Goal: Task Accomplishment & Management: Use online tool/utility

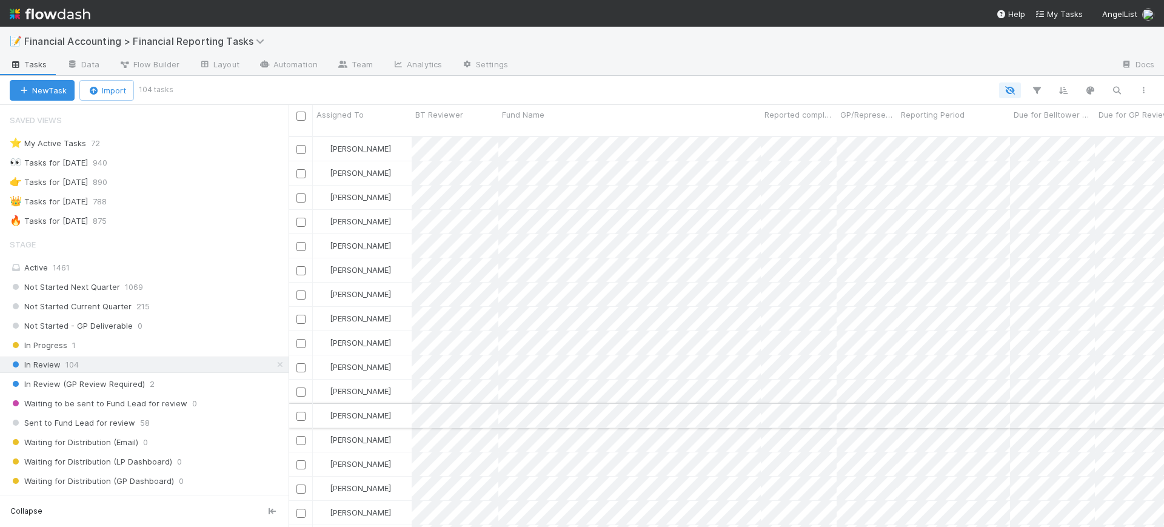
scroll to position [389, 864]
click at [1036, 91] on icon "button" at bounding box center [1036, 90] width 12 height 11
click at [915, 131] on button "Add Filter" at bounding box center [850, 127] width 364 height 18
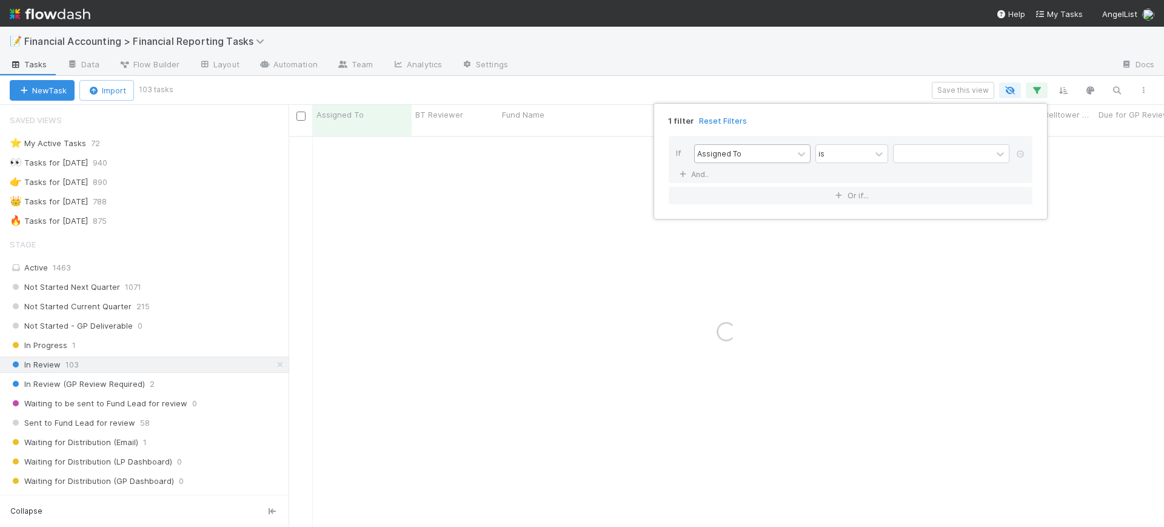
click at [793, 150] on div at bounding box center [801, 154] width 17 height 18
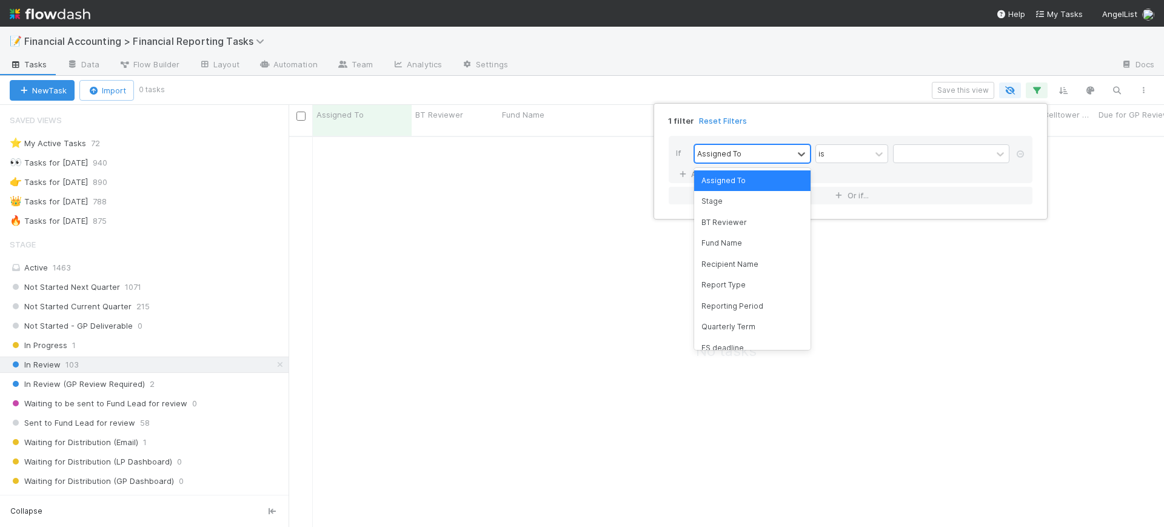
scroll to position [378, 852]
click at [764, 241] on div "Fund Name" at bounding box center [752, 243] width 116 height 21
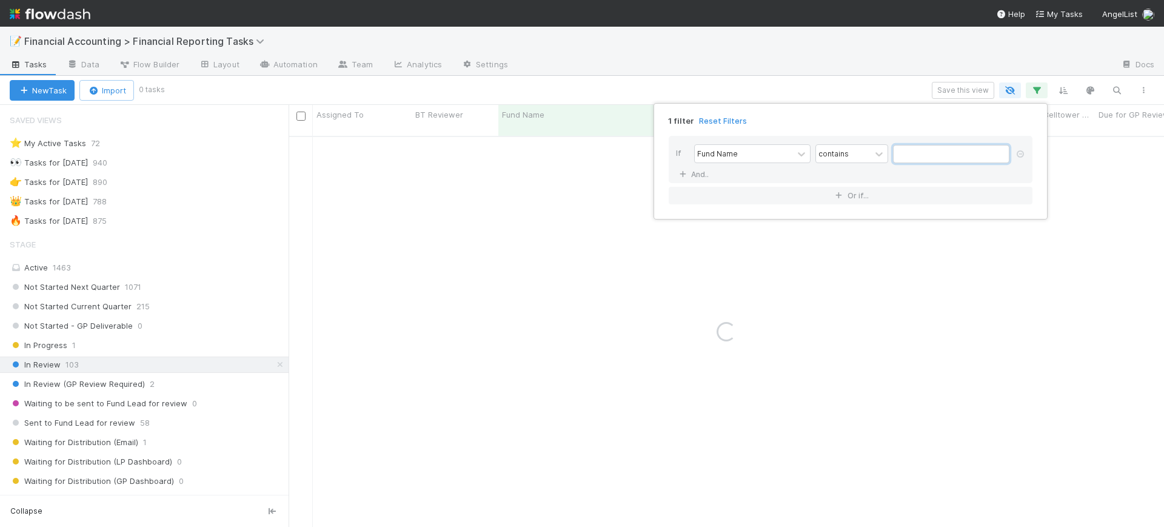
click at [948, 149] on input "text" at bounding box center [951, 154] width 116 height 18
type input "canonical"
drag, startPoint x: 659, startPoint y: 352, endPoint x: 416, endPoint y: 355, distance: 243.0
click at [648, 347] on div "1 filter Reset Filters If Fund Name contains canonical And.. Or if..." at bounding box center [582, 263] width 1164 height 527
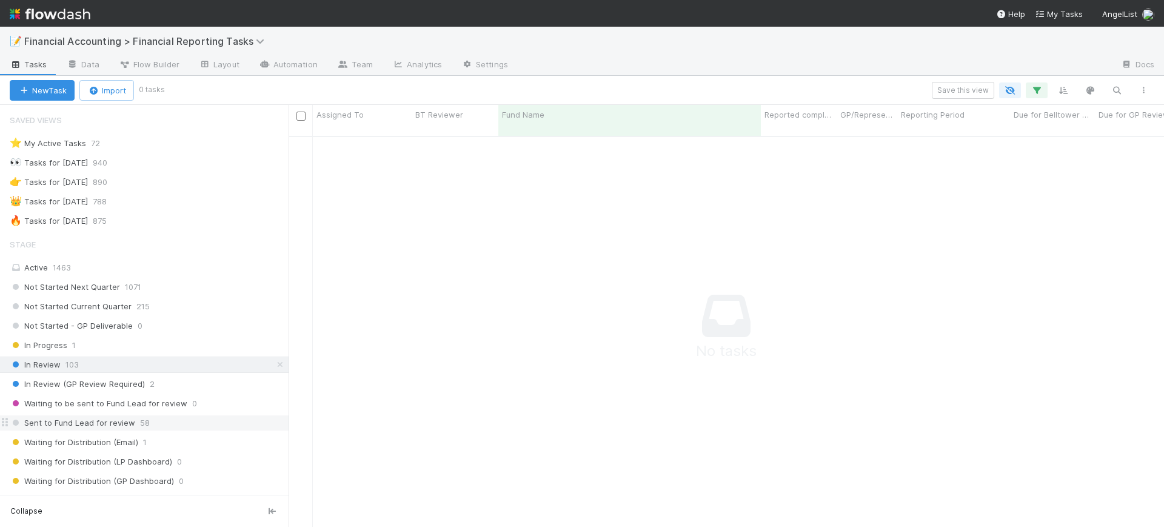
click at [151, 423] on div "Sent to Fund Lead for review 58" at bounding box center [149, 422] width 279 height 15
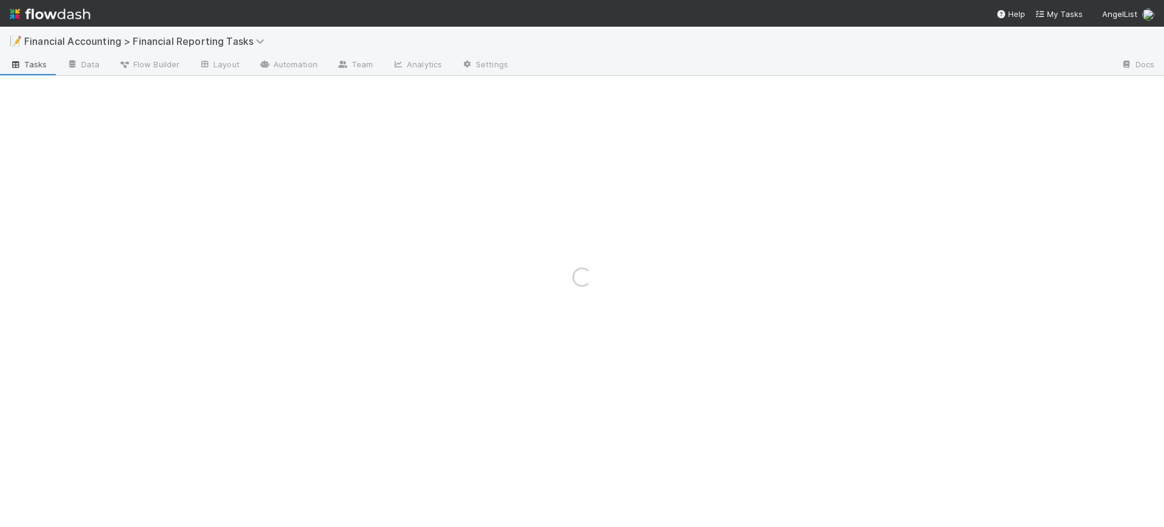
click at [709, 132] on div "Loading..." at bounding box center [582, 277] width 1164 height 500
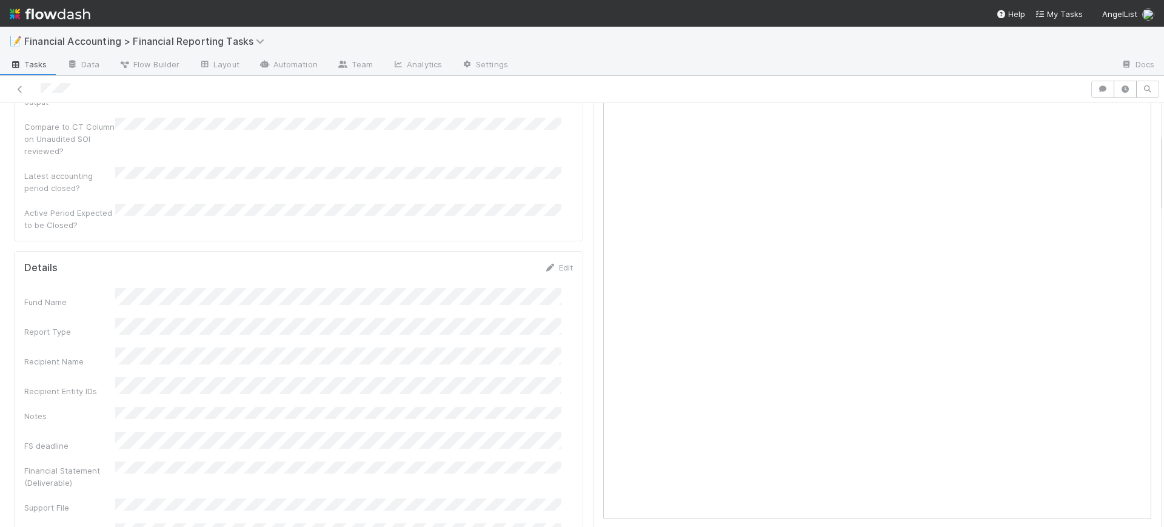
scroll to position [303, 0]
click at [544, 146] on icon at bounding box center [550, 150] width 12 height 8
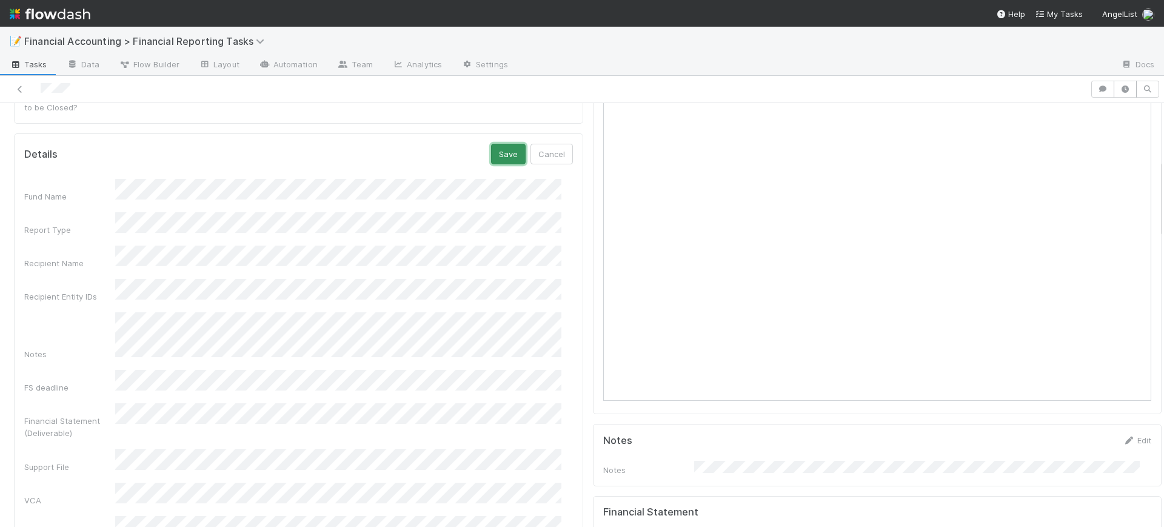
click at [505, 144] on button "Save" at bounding box center [508, 154] width 35 height 21
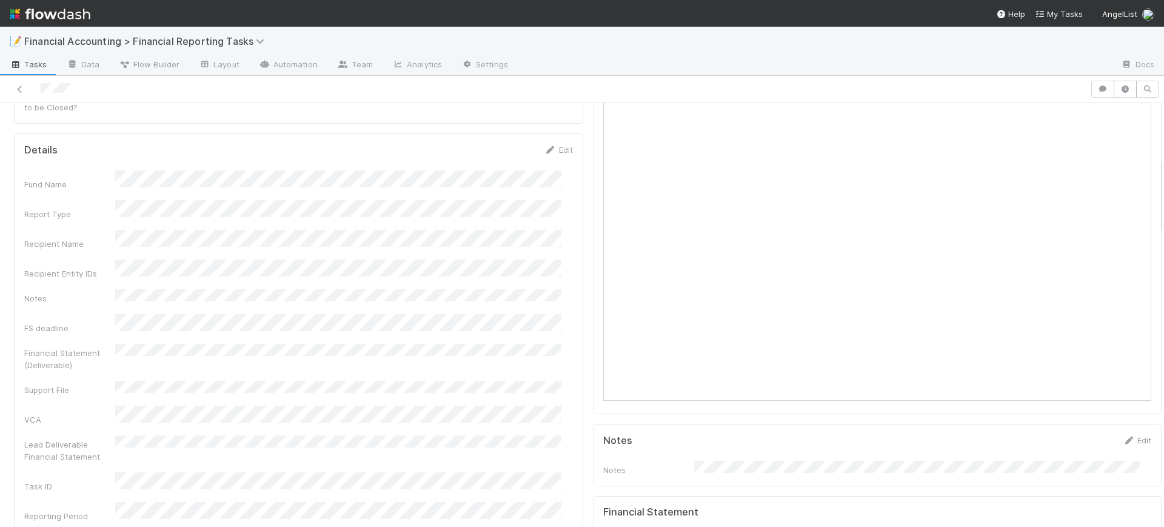
drag, startPoint x: 1151, startPoint y: 177, endPoint x: 1147, endPoint y: 167, distance: 10.6
click at [1147, 167] on div "Sent to Fund Lead for review Conor Queenan Transform Support File to Lead Deliv…" at bounding box center [582, 315] width 1164 height 424
drag, startPoint x: 1147, startPoint y: 167, endPoint x: 1147, endPoint y: 141, distance: 26.7
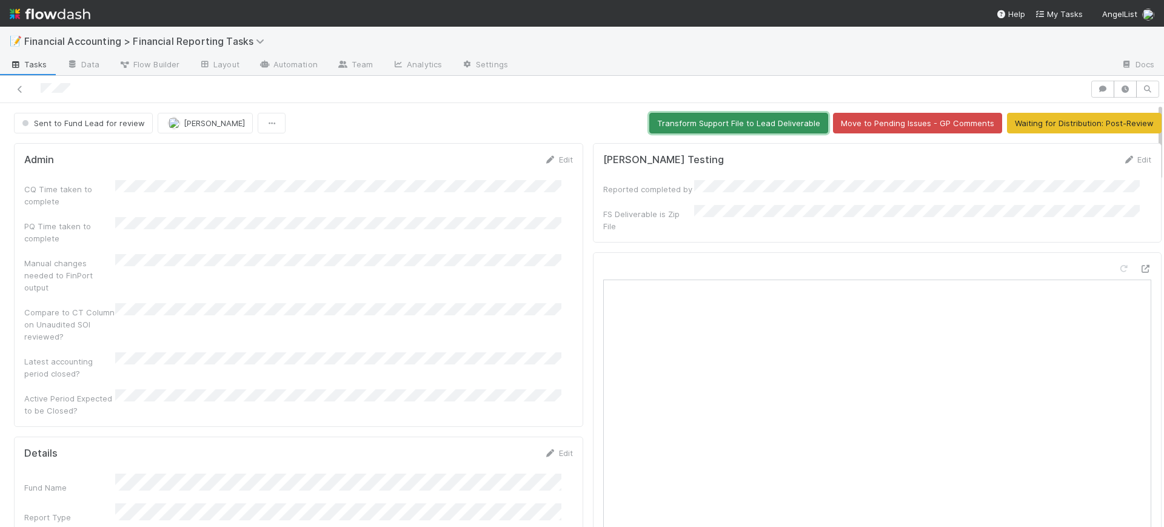
click at [740, 122] on button "Transform Support File to Lead Deliverable" at bounding box center [738, 123] width 179 height 21
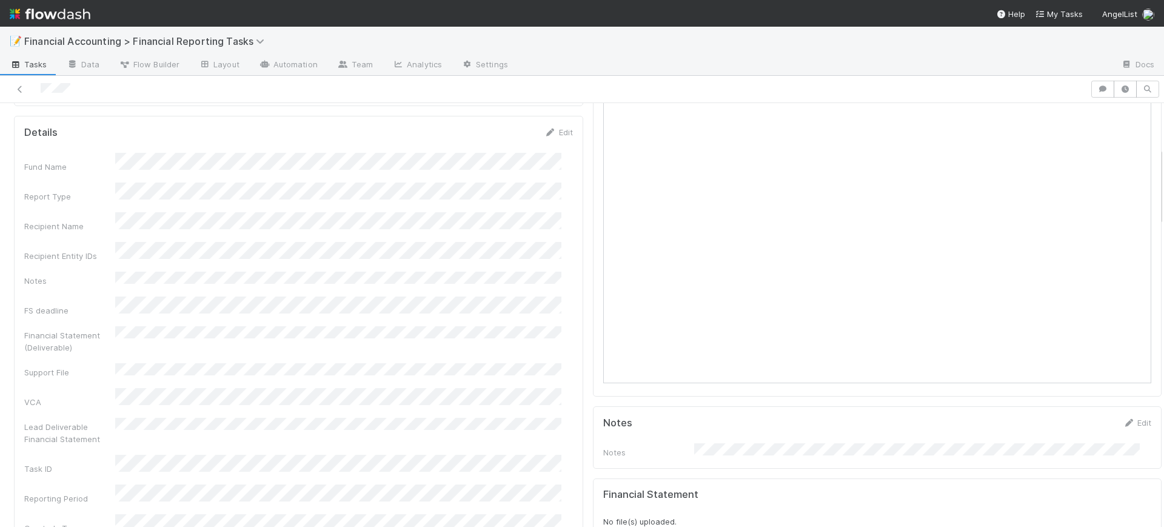
scroll to position [333, 0]
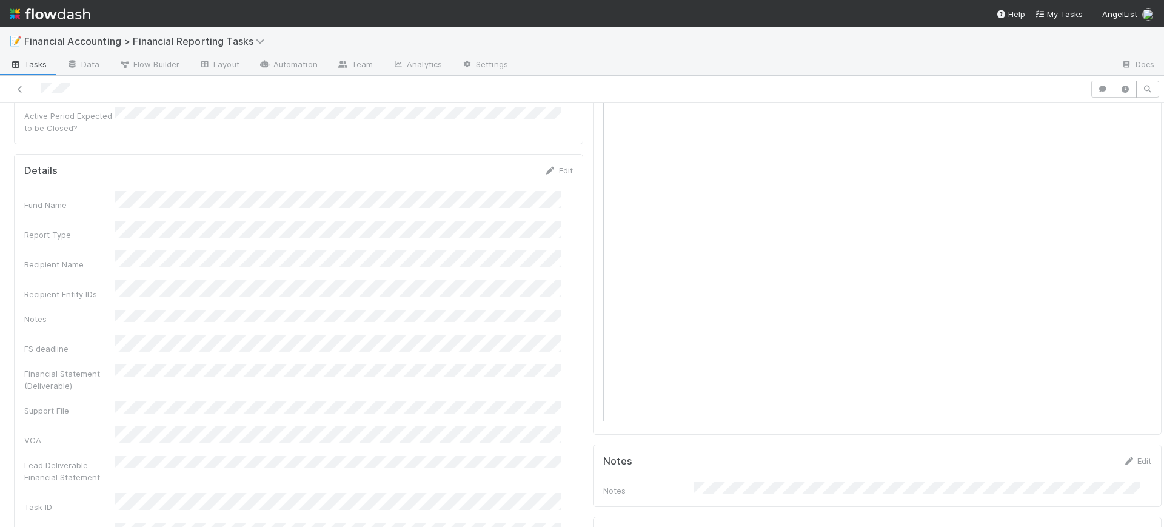
scroll to position [273, 0]
click at [548, 175] on link "Edit" at bounding box center [558, 180] width 28 height 10
click at [502, 174] on button "Save" at bounding box center [508, 184] width 35 height 21
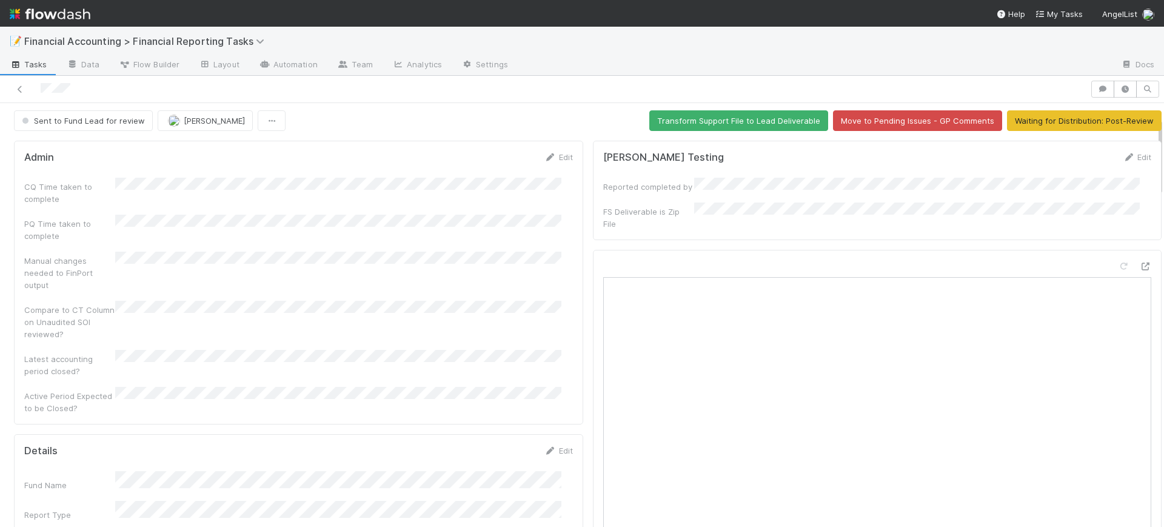
scroll to position [0, 0]
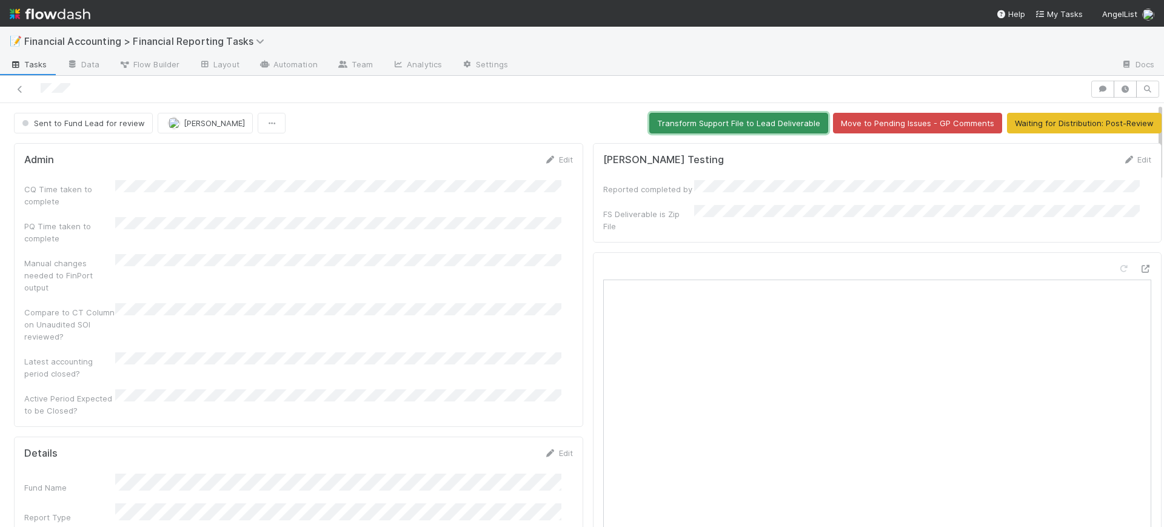
click at [668, 121] on button "Transform Support File to Lead Deliverable" at bounding box center [738, 123] width 179 height 21
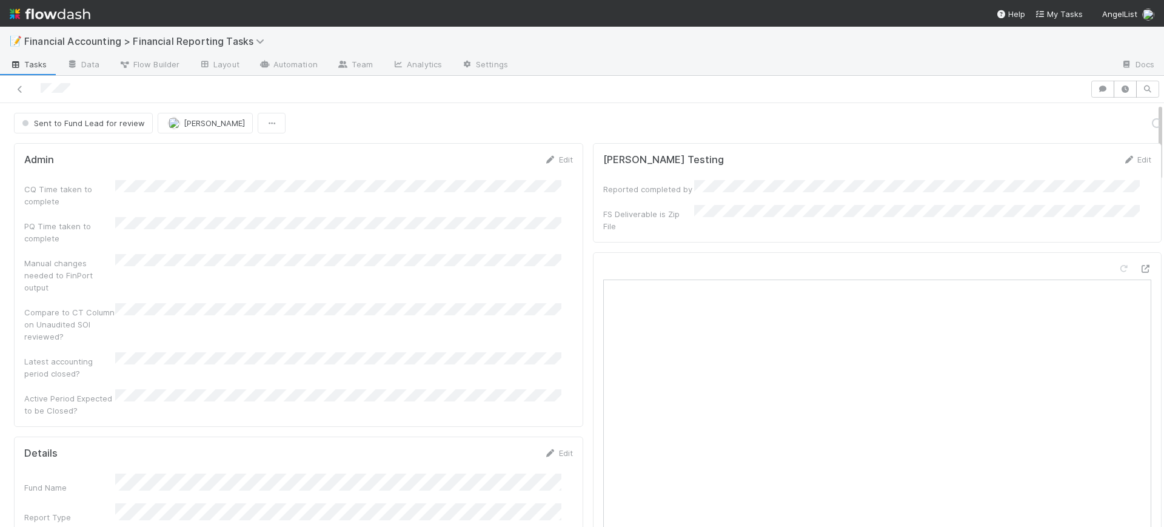
click at [593, 297] on div at bounding box center [877, 484] width 569 height 465
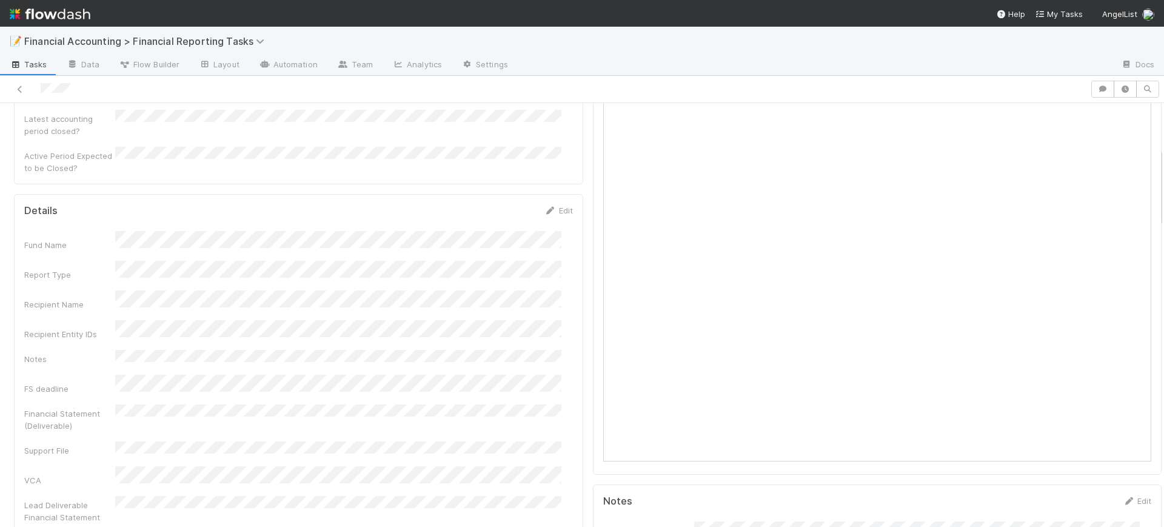
scroll to position [273, 0]
click at [603, 122] on iframe at bounding box center [877, 219] width 548 height 424
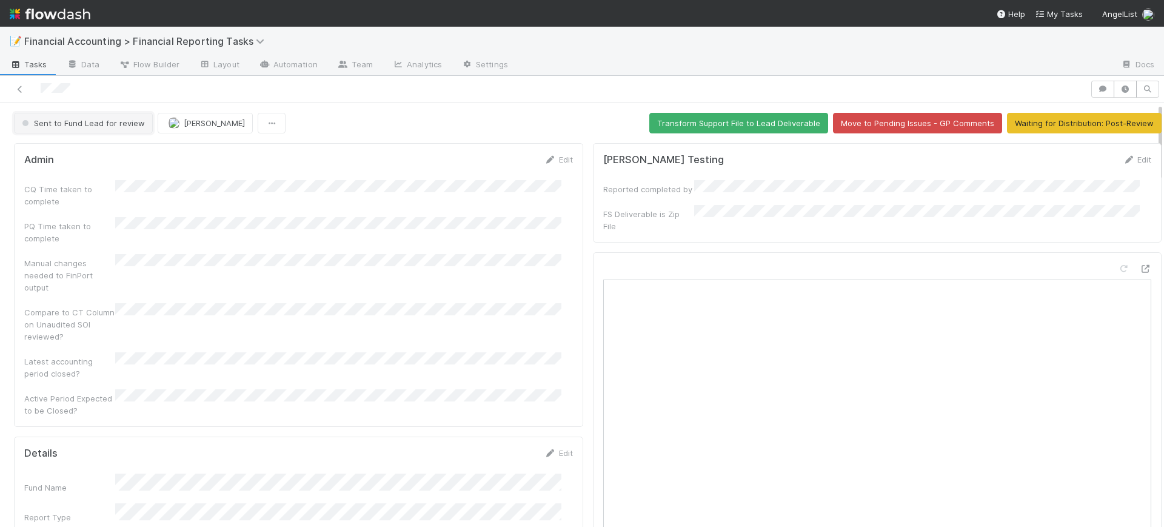
click at [108, 124] on span "Sent to Fund Lead for review" at bounding box center [81, 123] width 125 height 10
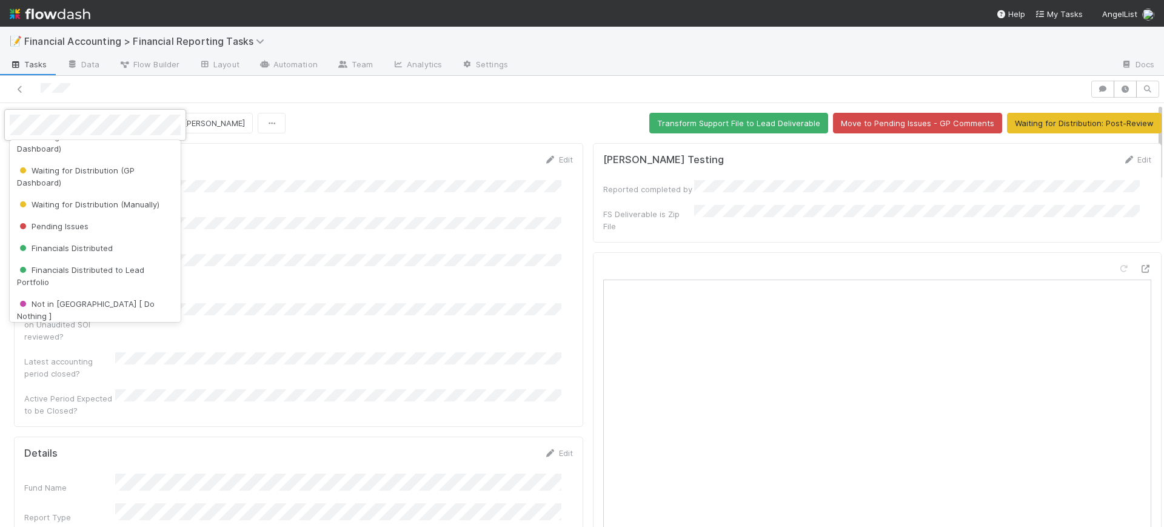
scroll to position [238, 0]
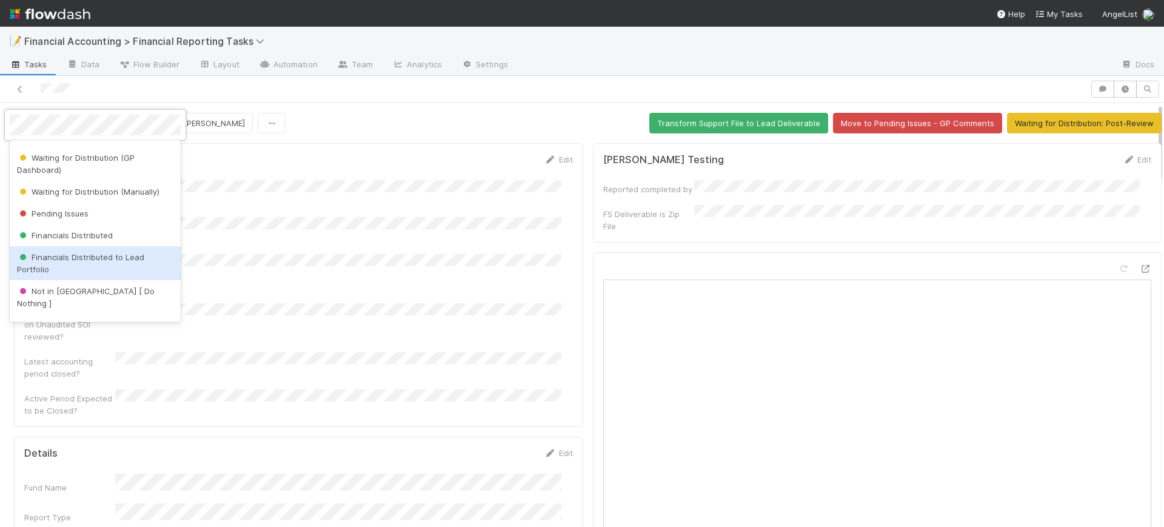
click at [87, 253] on span "Financials Distributed to Lead Portfolio" at bounding box center [80, 263] width 127 height 22
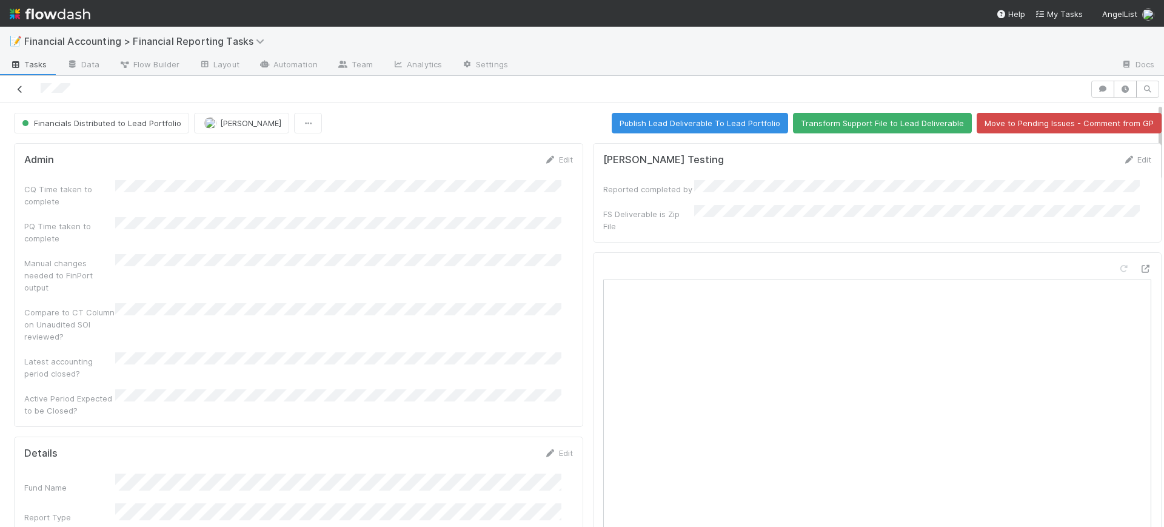
click at [20, 91] on icon at bounding box center [20, 89] width 12 height 8
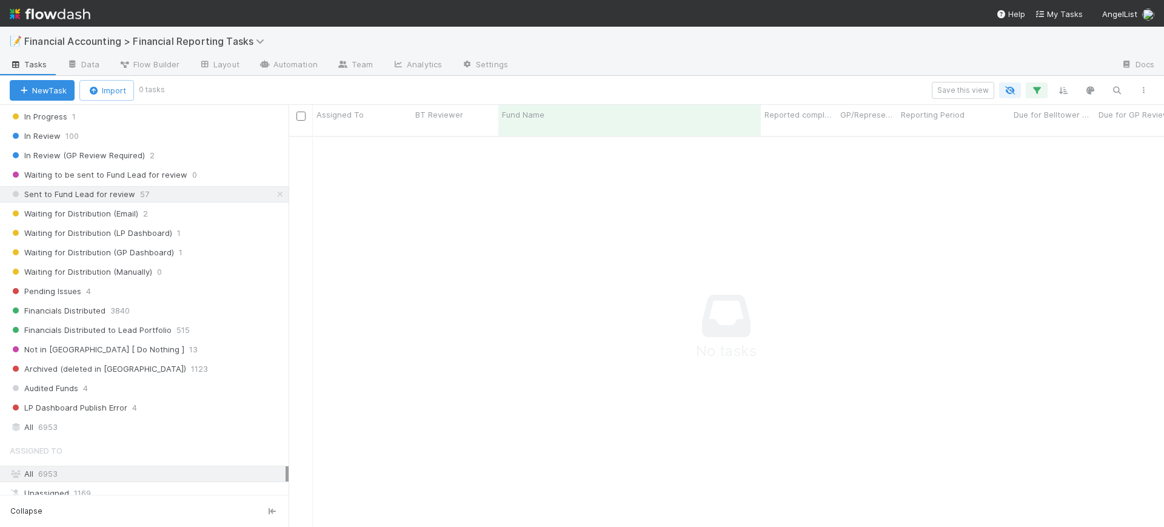
scroll to position [230, 0]
click at [170, 195] on div "Sent to Fund Lead for review 57" at bounding box center [149, 192] width 279 height 15
click at [1034, 87] on icon "button" at bounding box center [1036, 90] width 12 height 11
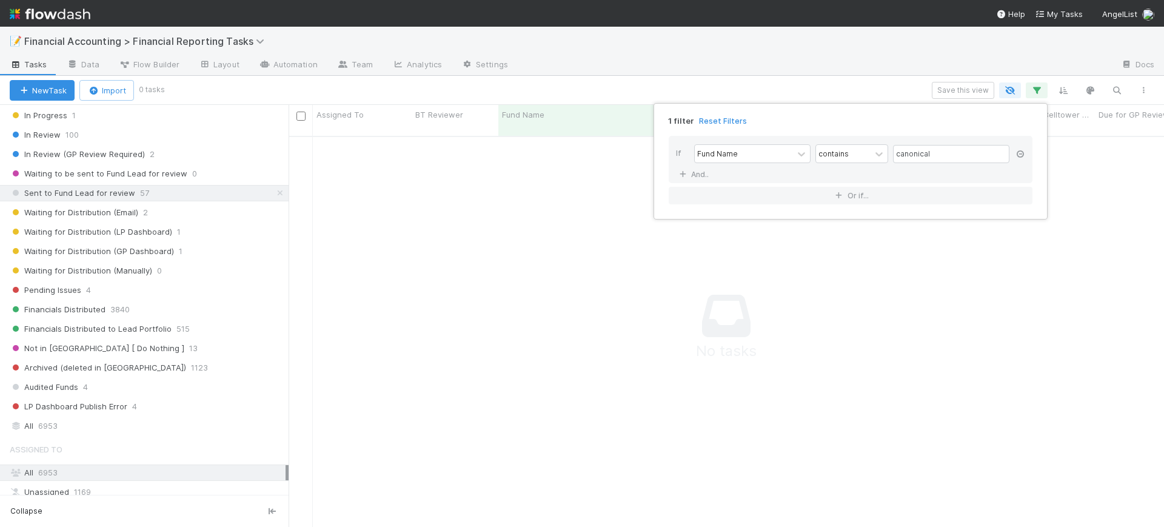
click at [1021, 153] on icon at bounding box center [1020, 153] width 12 height 7
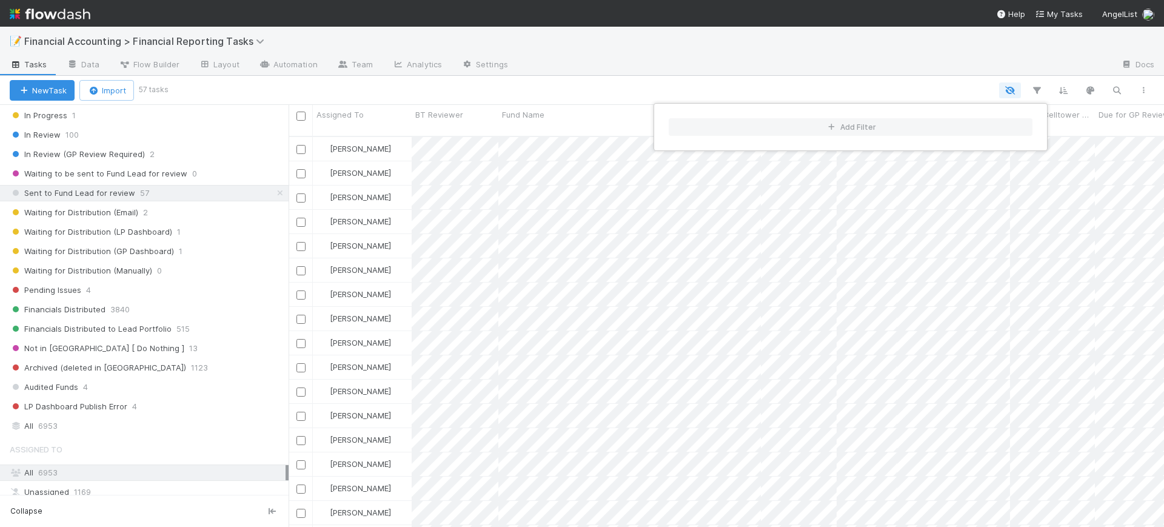
scroll to position [389, 864]
click at [619, 117] on div "Add Filter" at bounding box center [582, 263] width 1164 height 527
click at [937, 90] on div "Add Filter" at bounding box center [582, 263] width 1164 height 527
click at [1035, 87] on icon "button" at bounding box center [1036, 90] width 12 height 11
click at [924, 109] on div "Add Filter" at bounding box center [850, 126] width 383 height 37
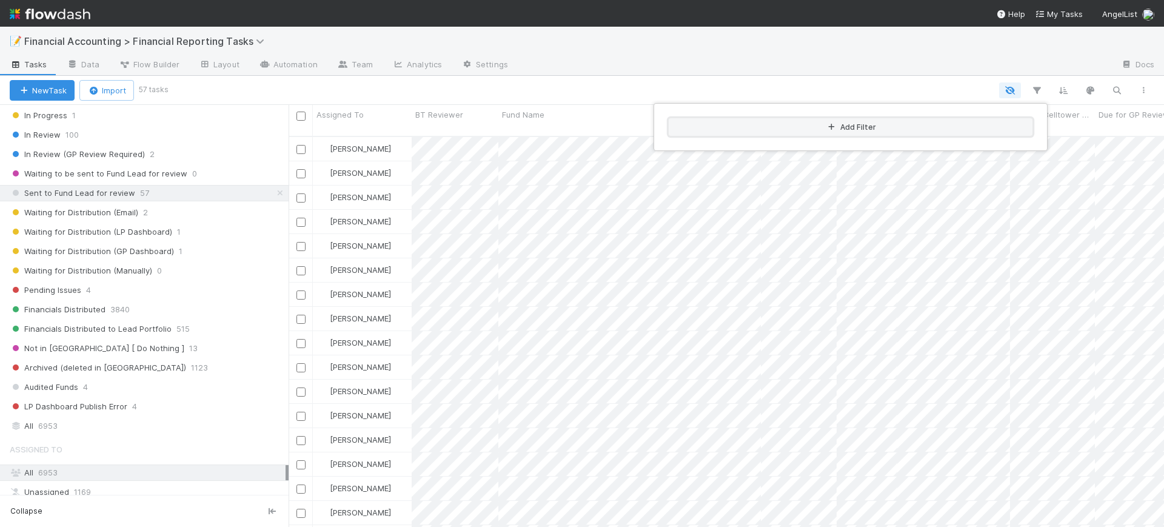
click at [913, 124] on button "Add Filter" at bounding box center [850, 127] width 364 height 18
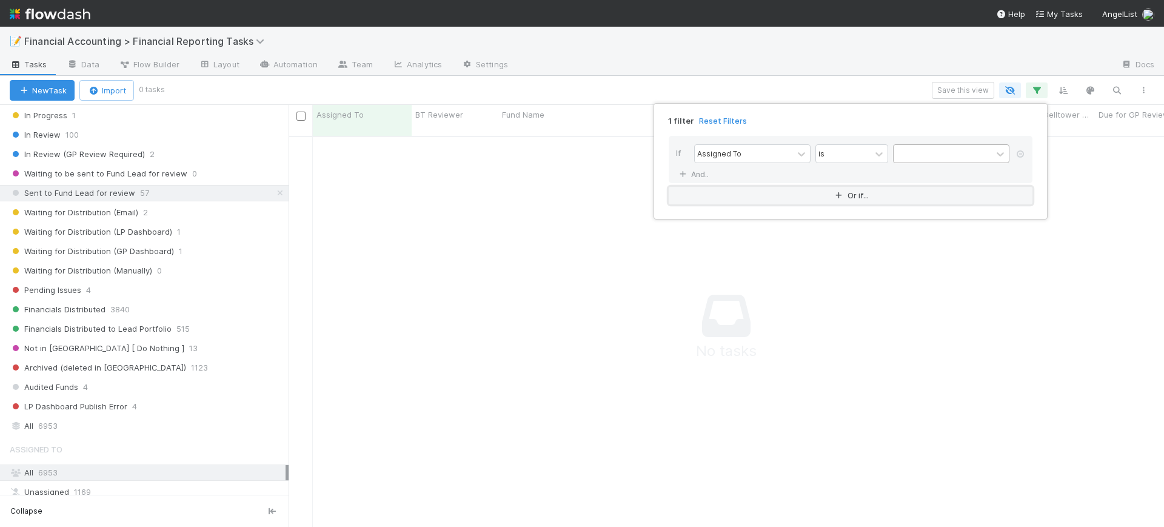
scroll to position [378, 852]
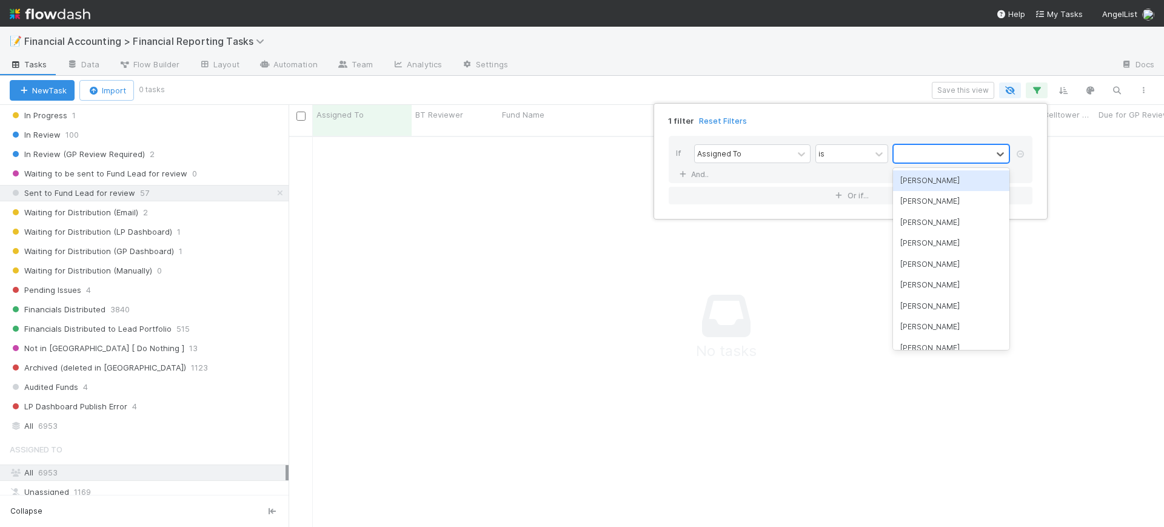
click at [902, 157] on div at bounding box center [942, 154] width 98 height 18
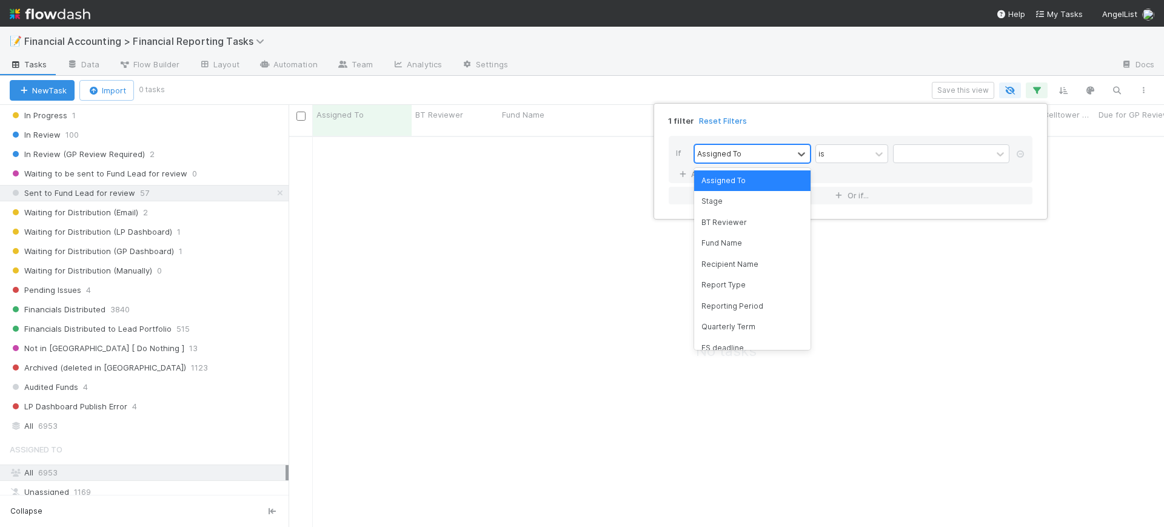
click at [763, 152] on div "Assigned To" at bounding box center [744, 154] width 98 height 18
click at [747, 242] on div "Fund Name" at bounding box center [752, 243] width 116 height 21
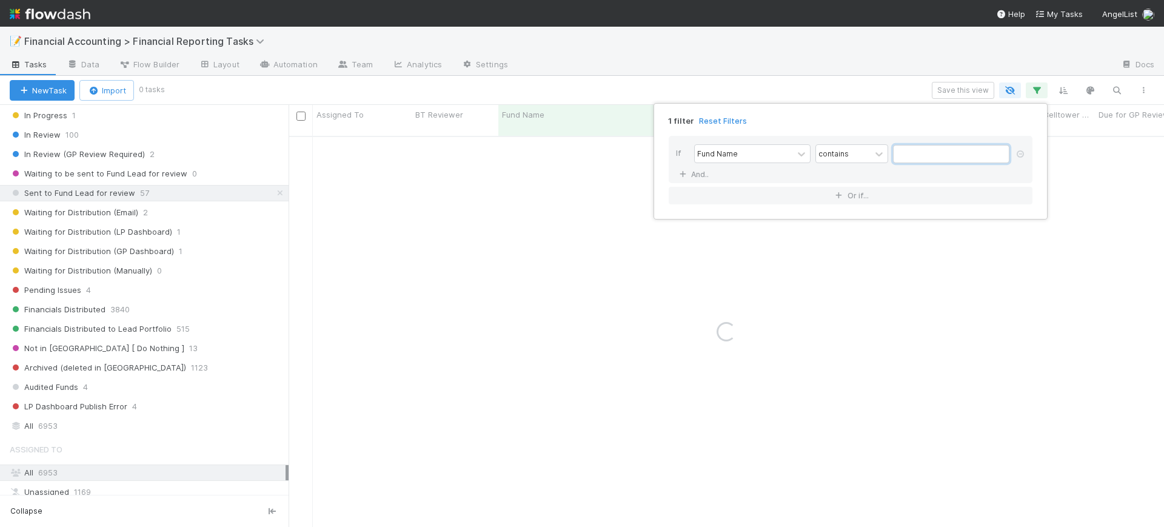
click at [919, 161] on input "text" at bounding box center [951, 154] width 116 height 18
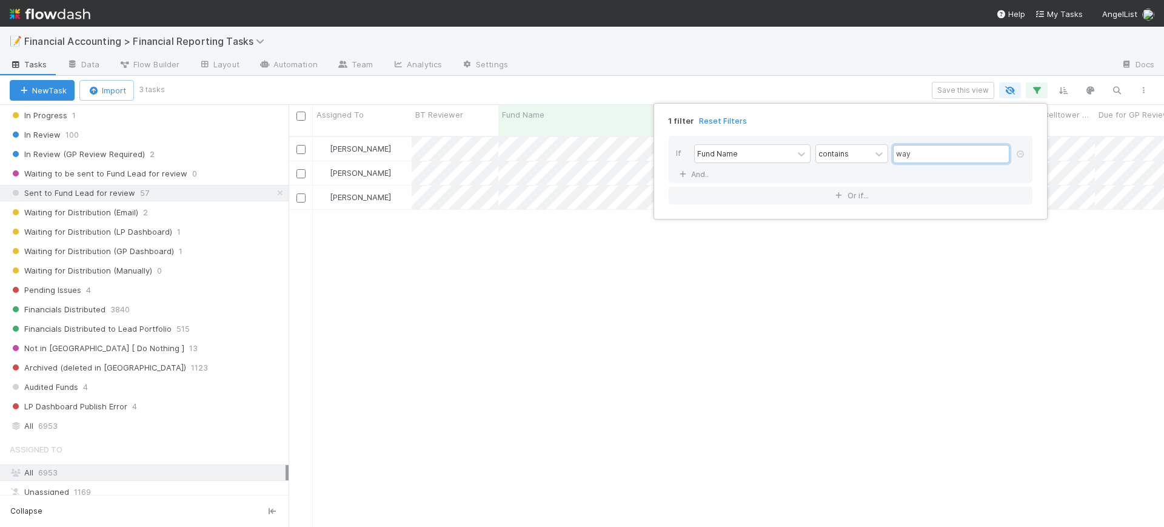
scroll to position [389, 864]
type input "way"
click at [532, 286] on div "1 filter Reset Filters If Fund Name contains way And.. Or if..." at bounding box center [582, 263] width 1164 height 527
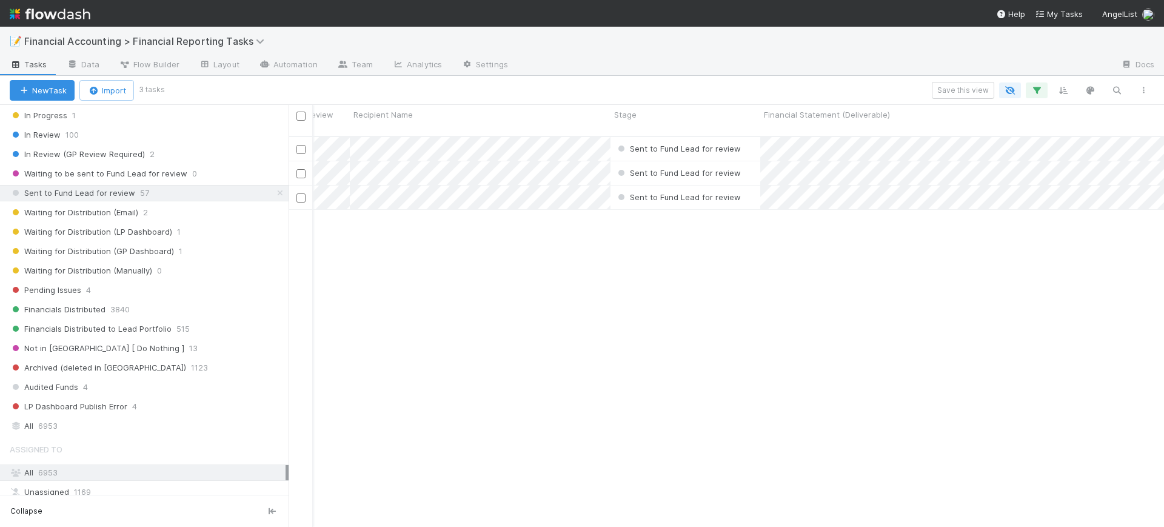
scroll to position [0, 979]
click at [504, 191] on div "Sent to Fund Lead for review" at bounding box center [534, 197] width 125 height 12
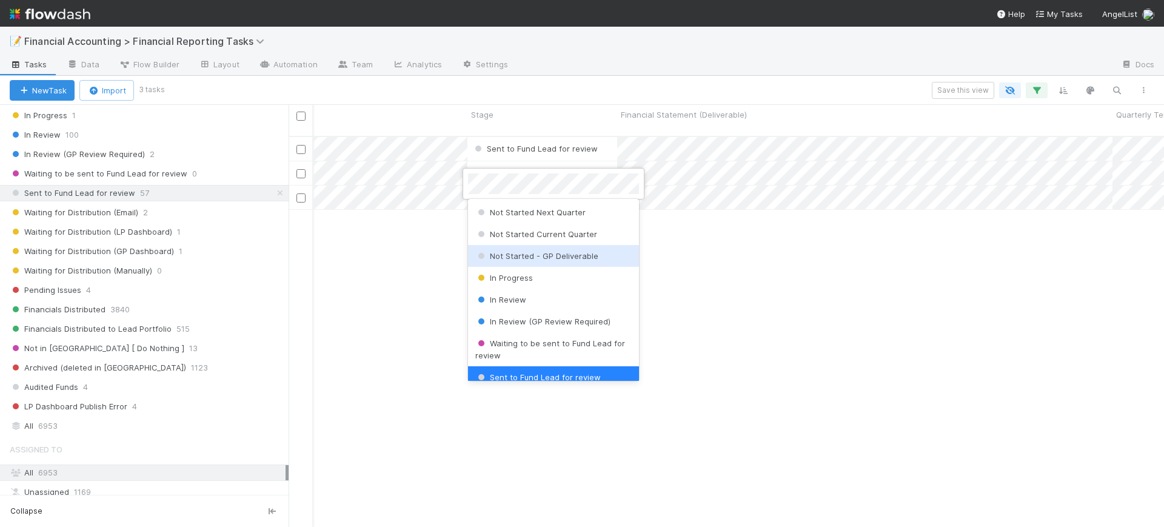
scroll to position [286, 0]
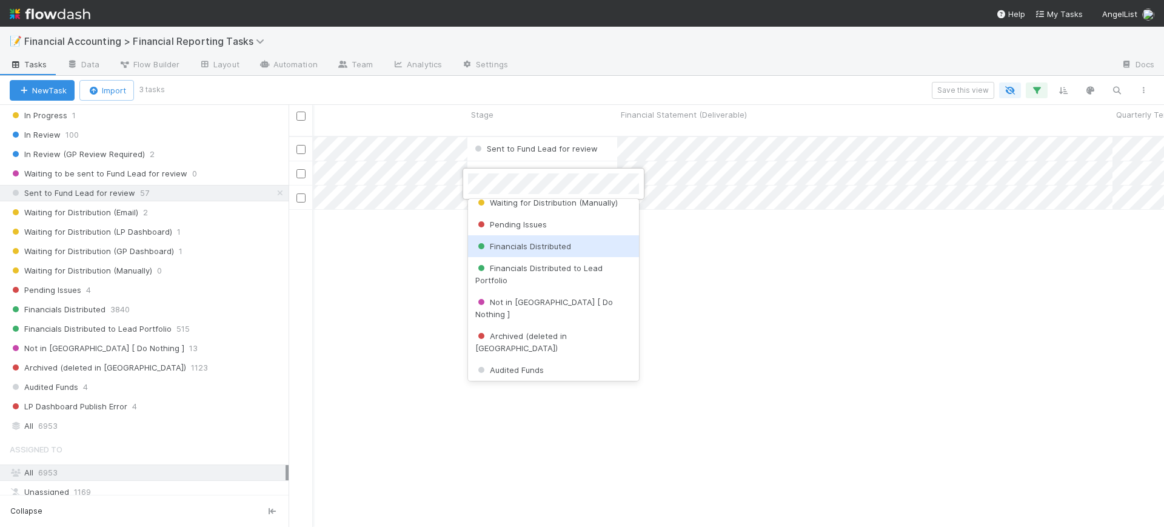
click at [559, 252] on div "Financials Distributed" at bounding box center [553, 246] width 171 height 22
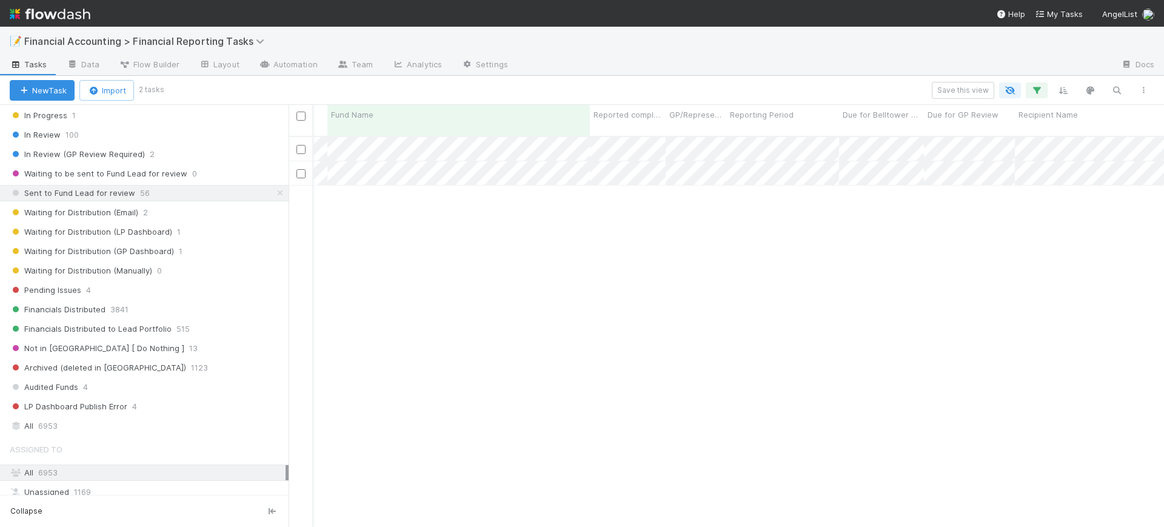
scroll to position [0, 0]
click at [853, 212] on div at bounding box center [582, 263] width 1164 height 527
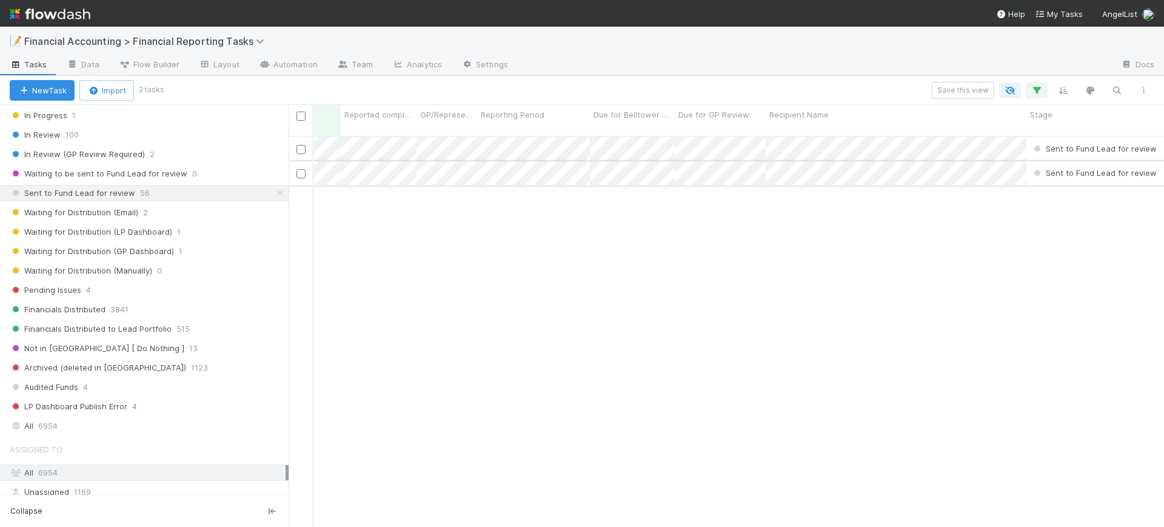
click at [1049, 161] on div "Sent to Fund Lead for review" at bounding box center [1101, 173] width 150 height 24
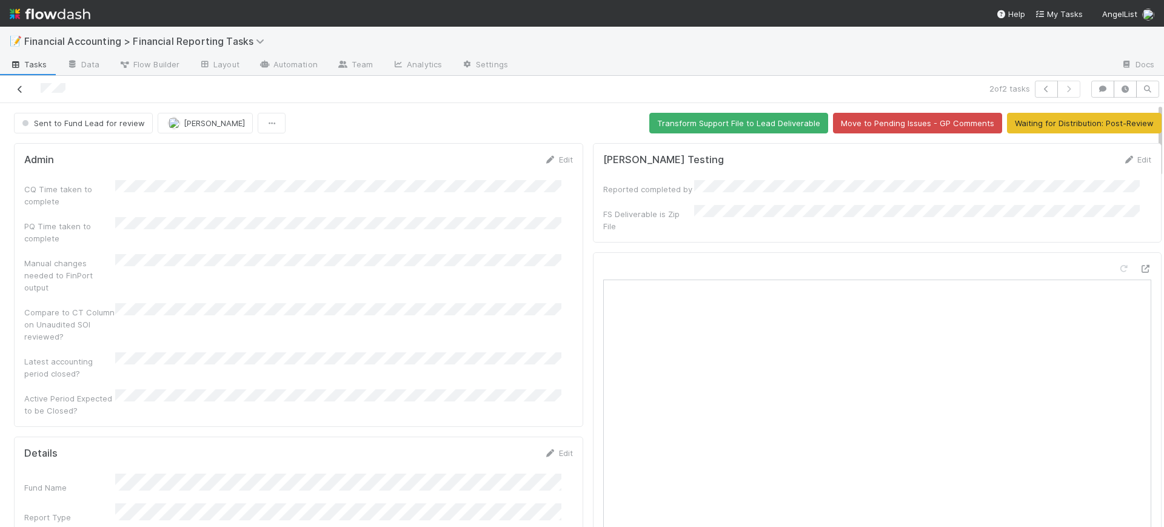
click at [21, 88] on icon at bounding box center [20, 89] width 12 height 8
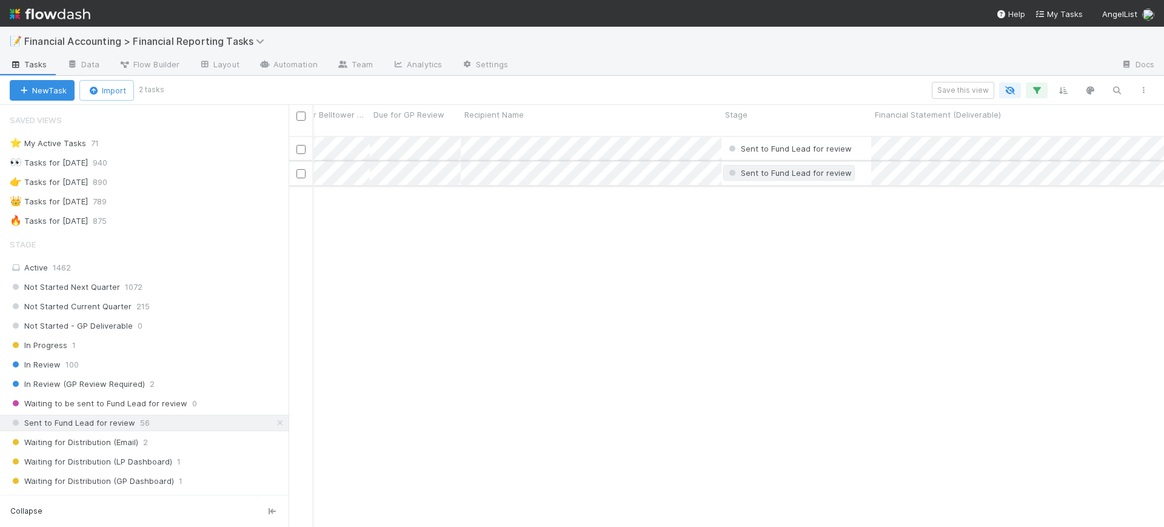
click at [813, 168] on span "Sent to Fund Lead for review" at bounding box center [788, 173] width 125 height 10
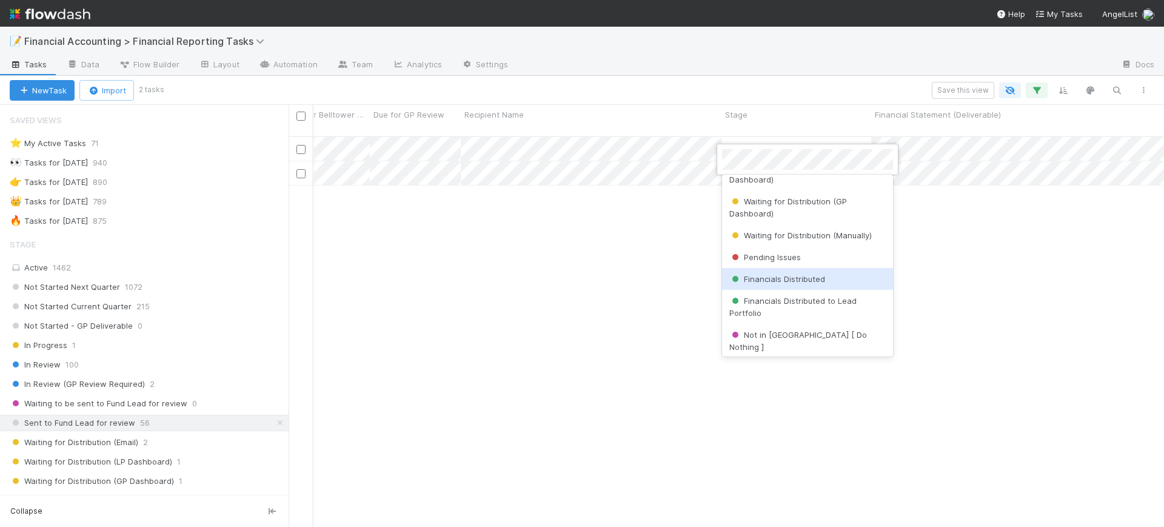
click at [839, 276] on div "Financials Distributed" at bounding box center [807, 279] width 171 height 22
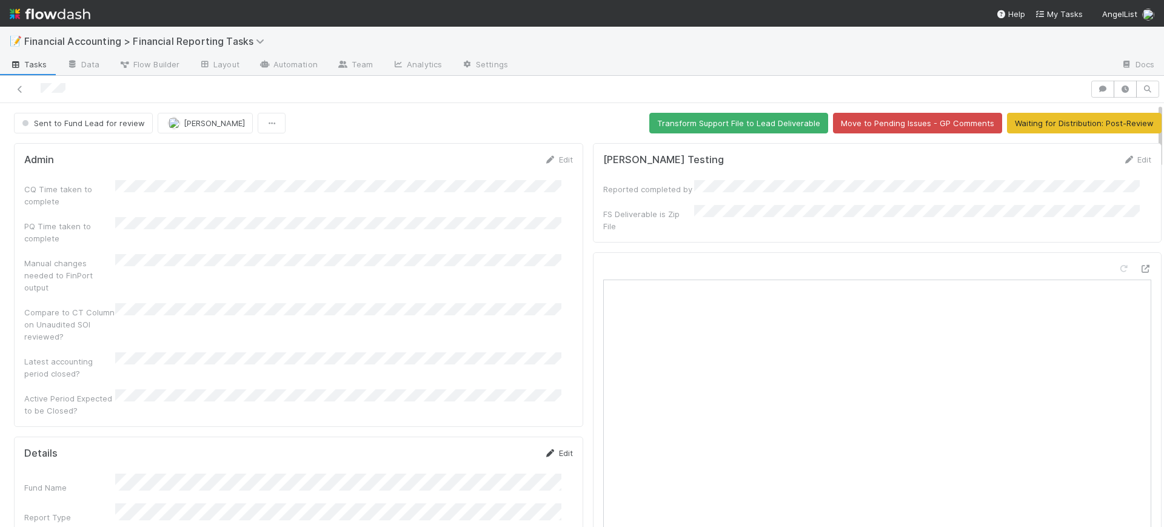
click at [550, 448] on link "Edit" at bounding box center [558, 453] width 28 height 10
click at [593, 416] on div at bounding box center [877, 484] width 569 height 465
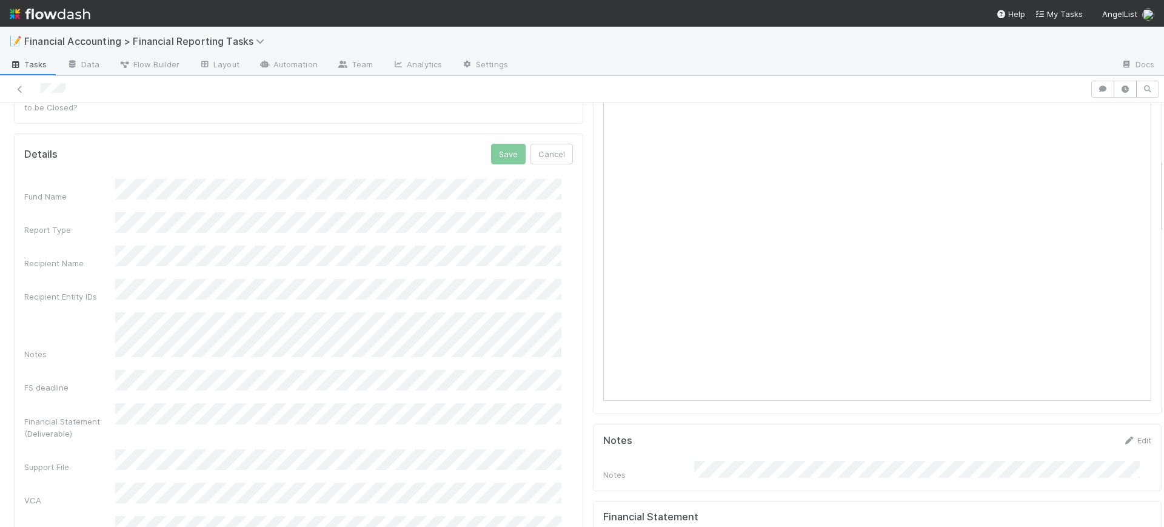
scroll to position [273, 0]
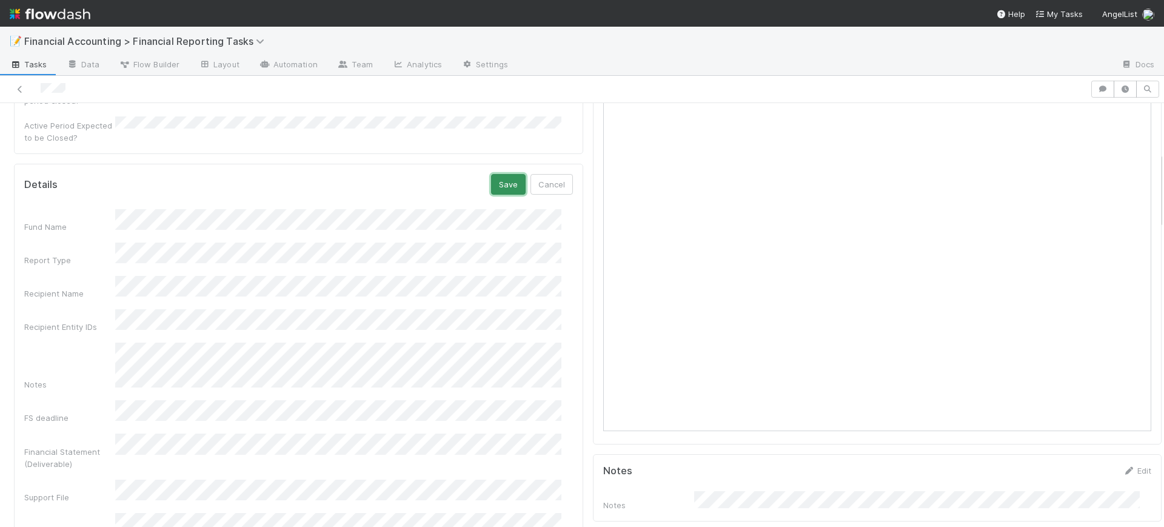
click at [500, 174] on button "Save" at bounding box center [508, 184] width 35 height 21
click at [593, 188] on div at bounding box center [877, 211] width 569 height 465
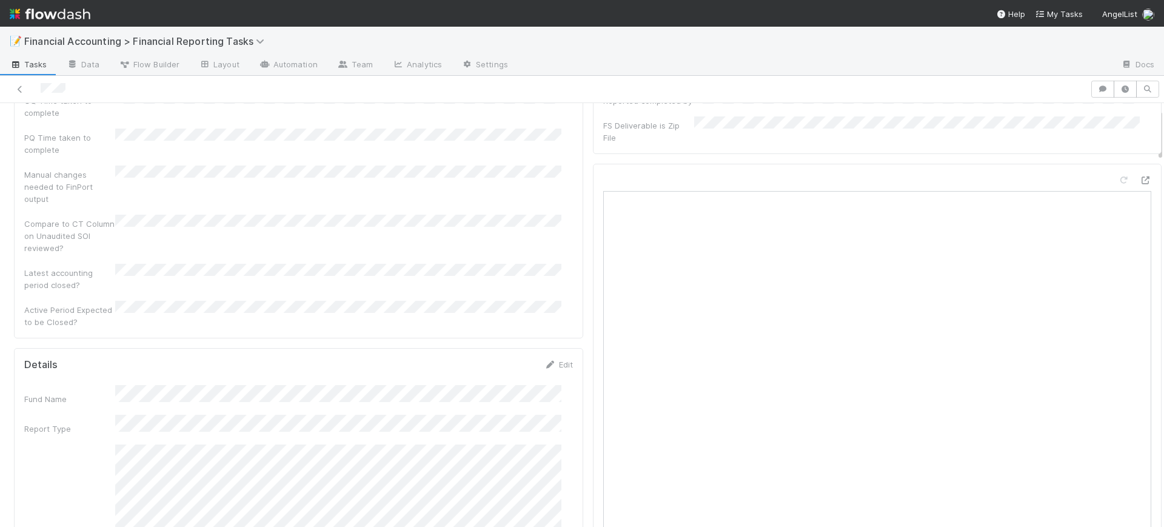
scroll to position [0, 0]
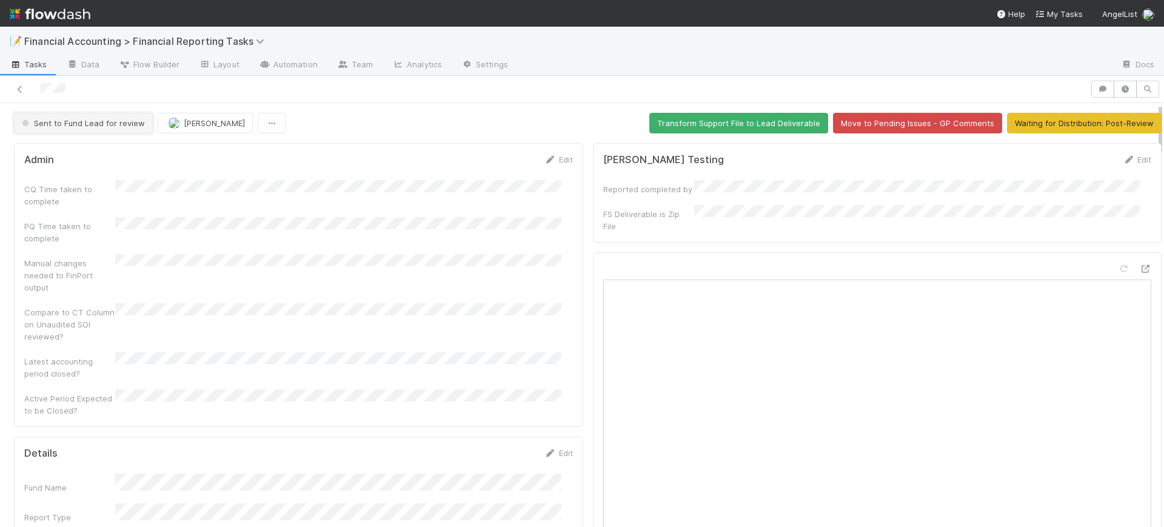
click at [140, 119] on span "Sent to Fund Lead for review" at bounding box center [81, 123] width 125 height 10
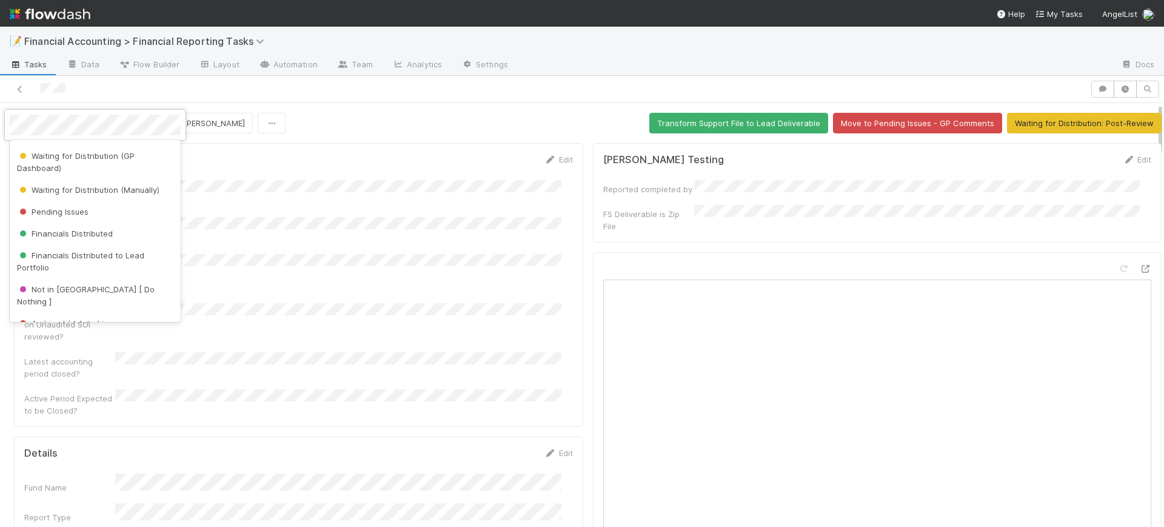
scroll to position [245, 0]
click at [112, 228] on div "Financials Distributed" at bounding box center [95, 228] width 171 height 22
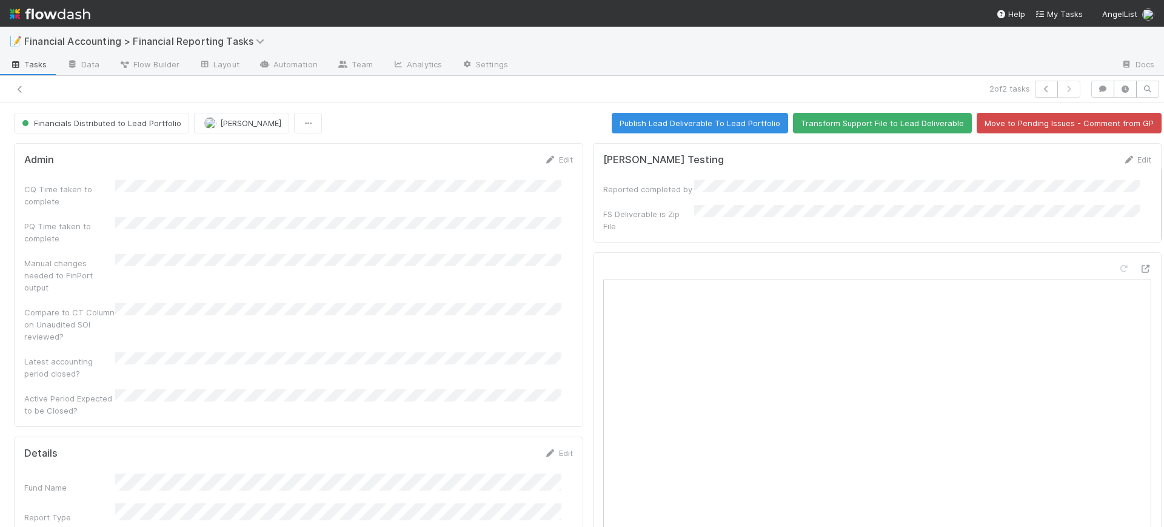
scroll to position [333, 0]
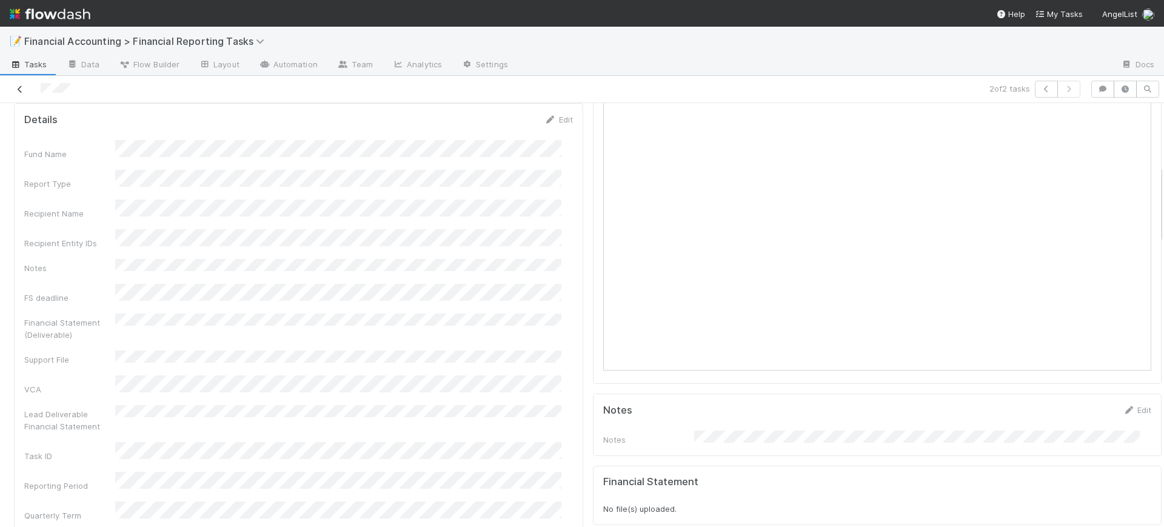
click at [20, 84] on link at bounding box center [20, 89] width 12 height 12
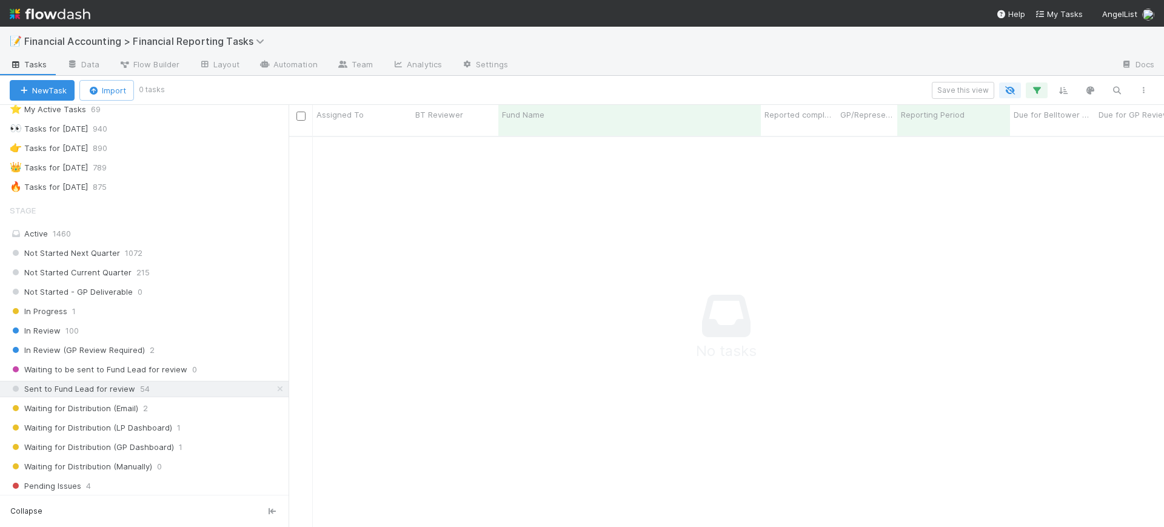
scroll to position [38, 0]
click at [162, 384] on div "Sent to Fund Lead for review 54" at bounding box center [149, 385] width 279 height 15
click at [117, 384] on span "Sent to Fund Lead for review" at bounding box center [72, 385] width 125 height 15
click at [1036, 85] on icon "button" at bounding box center [1036, 90] width 12 height 11
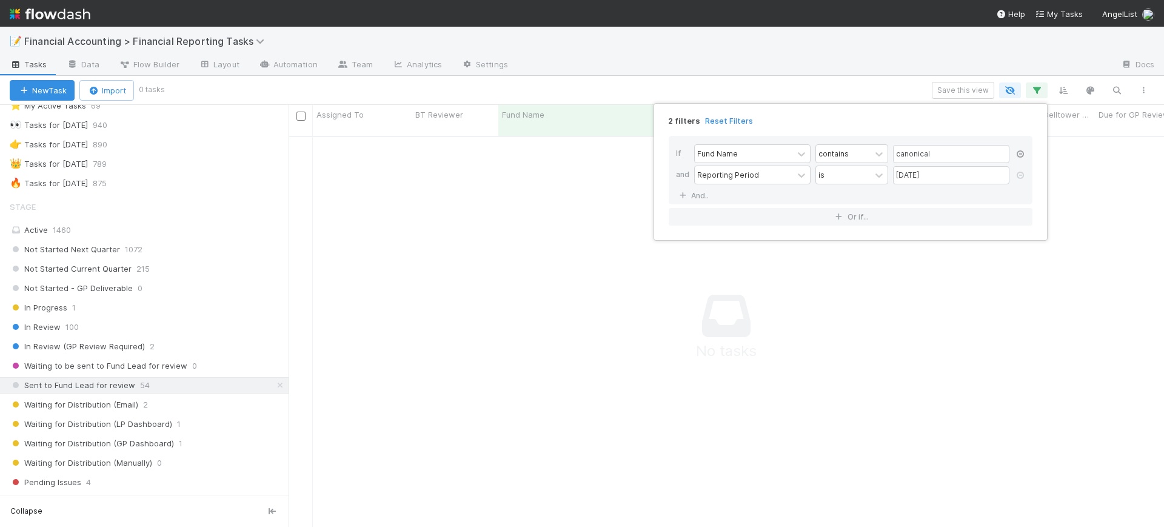
click at [1020, 156] on icon at bounding box center [1020, 153] width 12 height 7
click at [1020, 150] on icon at bounding box center [1020, 153] width 12 height 7
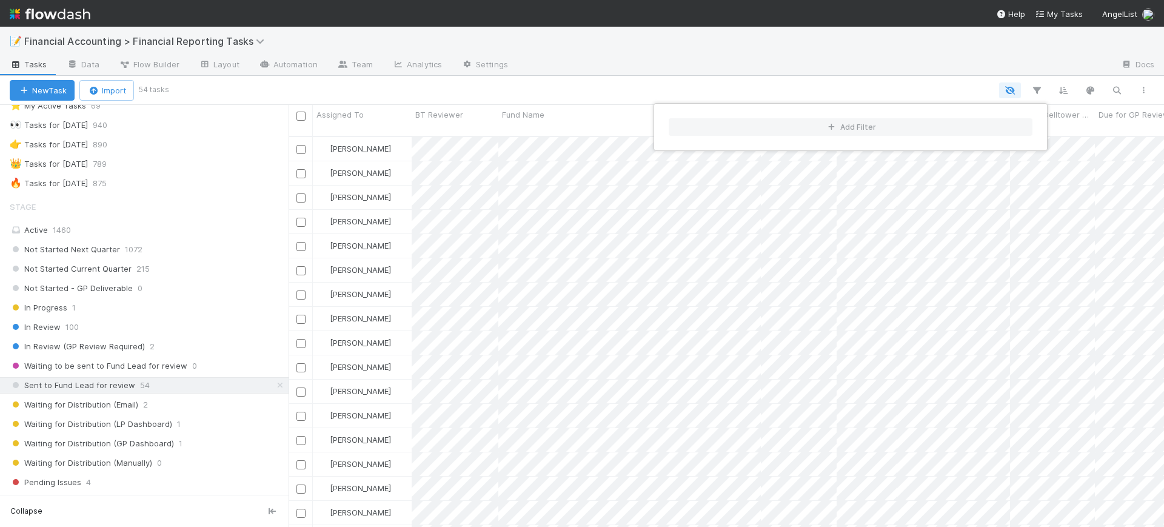
scroll to position [389, 864]
click at [600, 80] on div "Add Filter" at bounding box center [582, 263] width 1164 height 527
drag, startPoint x: 1158, startPoint y: 152, endPoint x: 1161, endPoint y: 262, distance: 110.9
click at [1161, 268] on div "Add Filter" at bounding box center [582, 263] width 1164 height 527
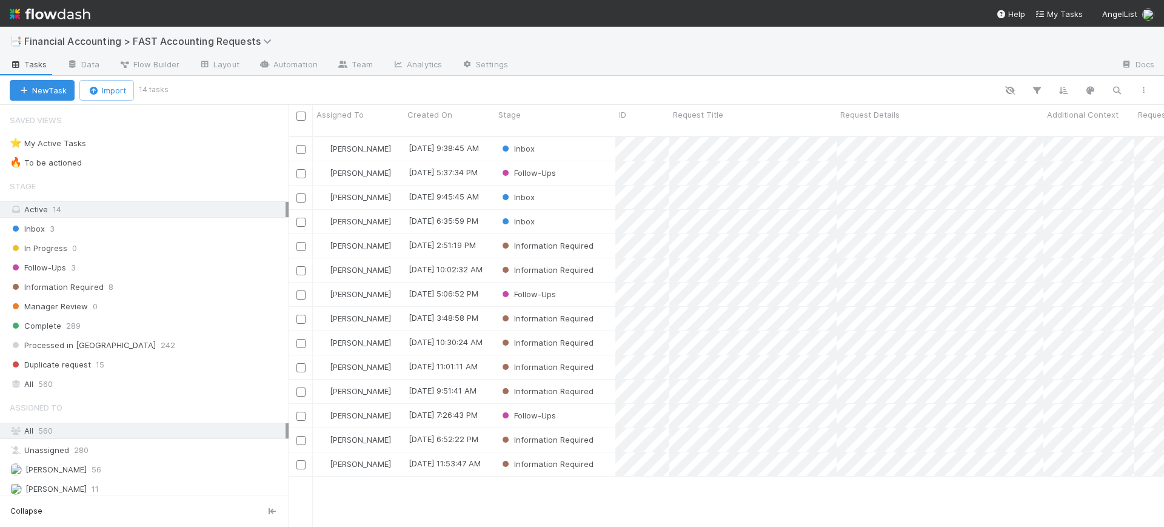
scroll to position [389, 864]
click at [602, 261] on div "Information Required" at bounding box center [555, 270] width 121 height 24
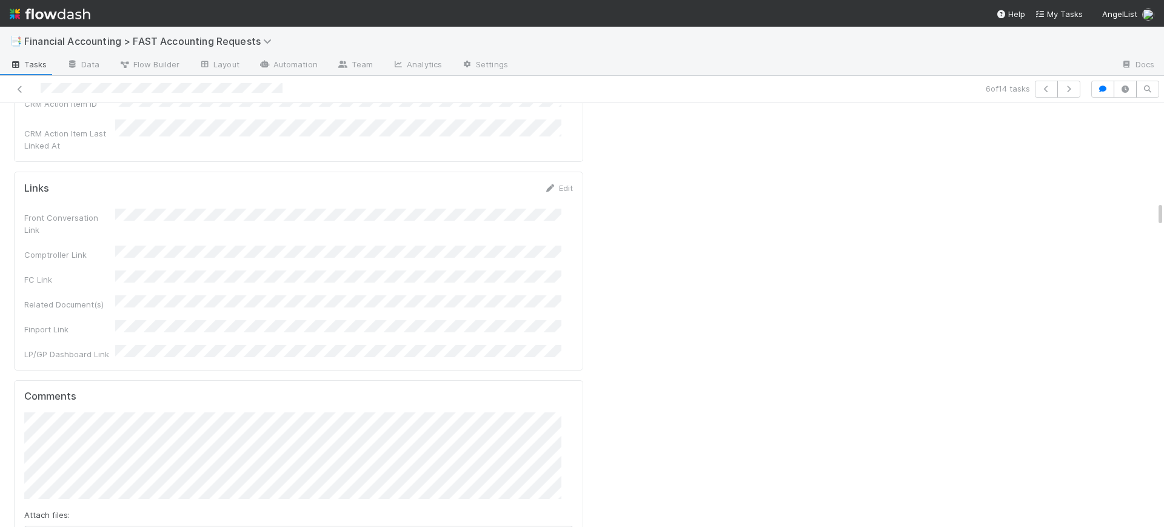
scroll to position [1667, 0]
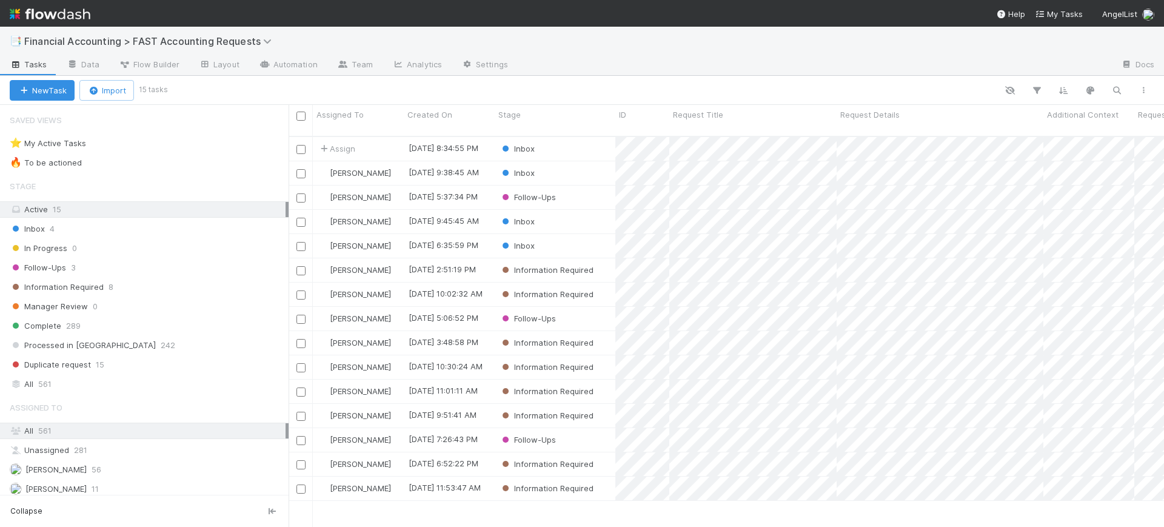
scroll to position [389, 864]
click at [606, 284] on div "Information Required" at bounding box center [555, 294] width 121 height 24
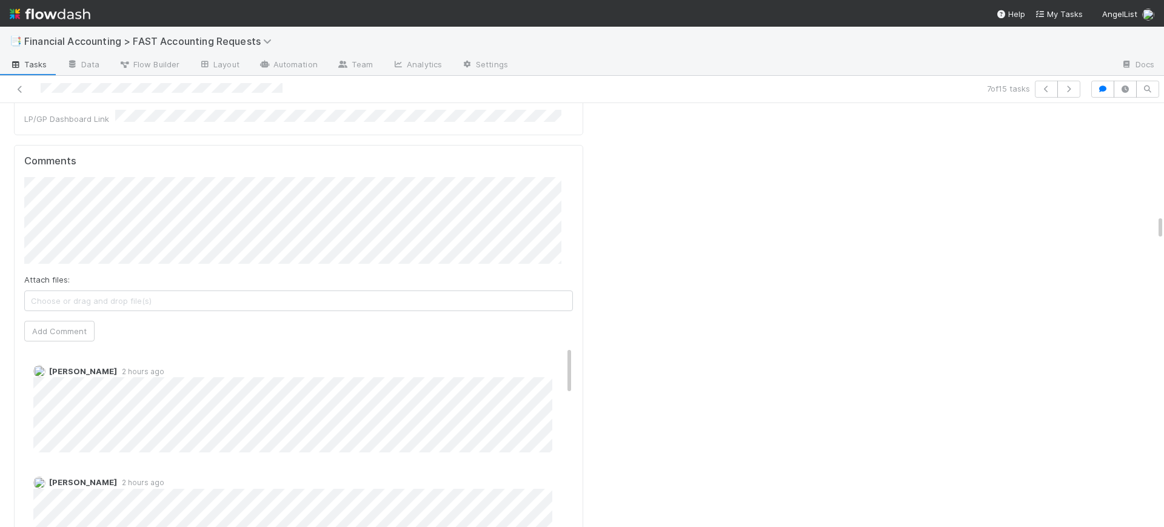
scroll to position [1861, 0]
drag, startPoint x: 1148, startPoint y: 110, endPoint x: 1163, endPoint y: 221, distance: 112.5
click at [1163, 221] on div "📑 Financial Accounting > FAST Accounting Requests Tasks Data Flow Builder Layou…" at bounding box center [582, 277] width 1164 height 500
drag, startPoint x: 558, startPoint y: 167, endPoint x: 575, endPoint y: 131, distance: 39.6
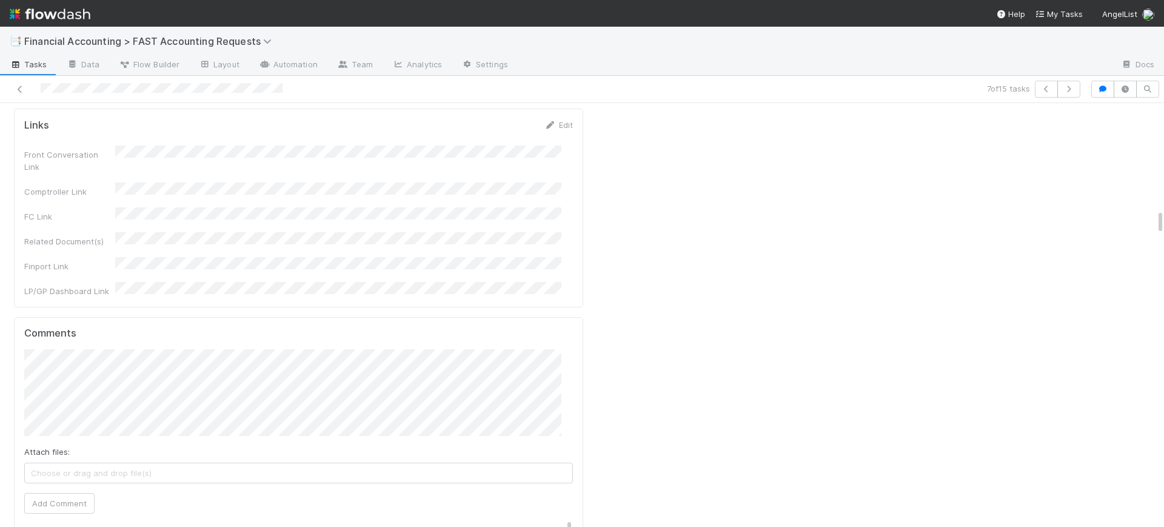
scroll to position [1679, 0]
drag, startPoint x: 1148, startPoint y: 230, endPoint x: 1144, endPoint y: 219, distance: 11.7
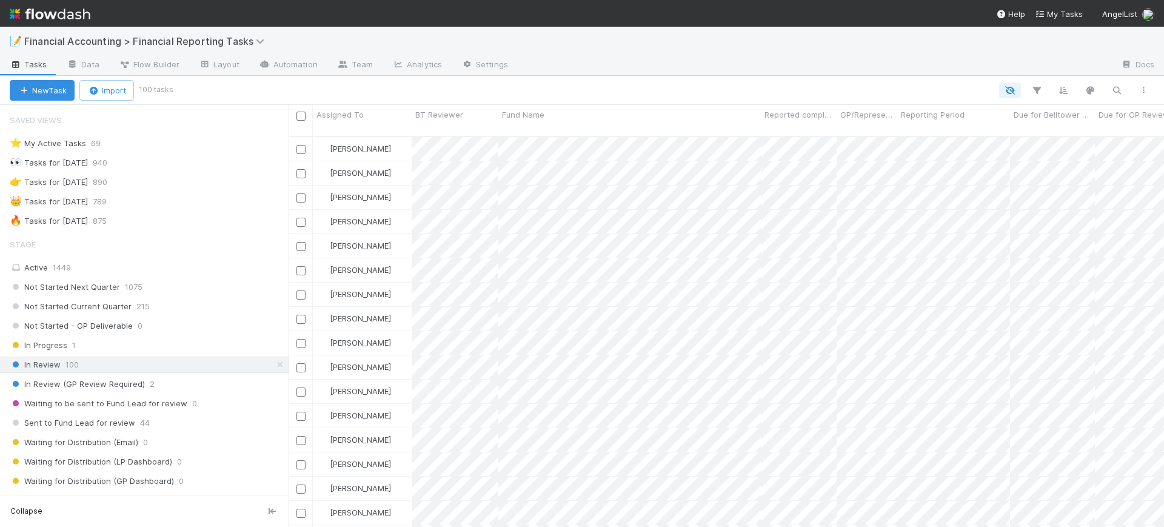
scroll to position [389, 864]
click at [1036, 85] on icon "button" at bounding box center [1036, 90] width 12 height 11
click at [913, 125] on button "Add Filter" at bounding box center [850, 127] width 364 height 18
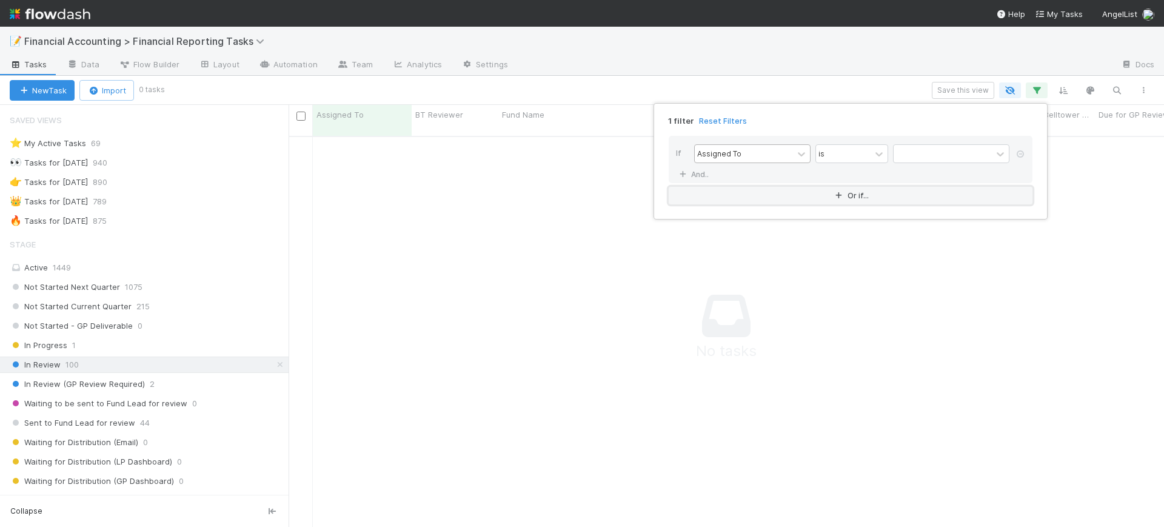
scroll to position [378, 852]
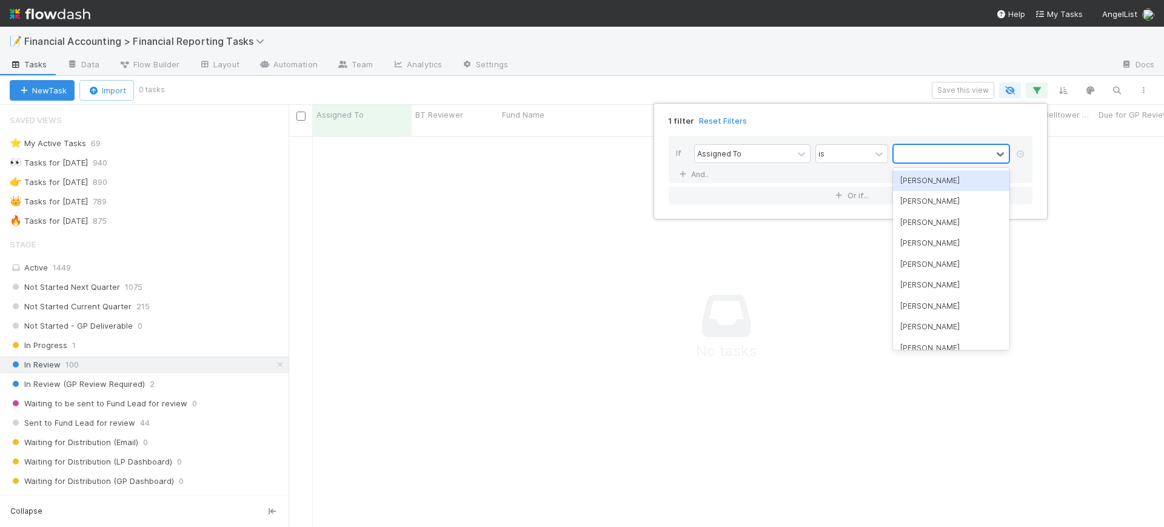
click at [907, 150] on div at bounding box center [942, 154] width 98 height 18
click at [915, 175] on div "[PERSON_NAME]" at bounding box center [951, 180] width 116 height 21
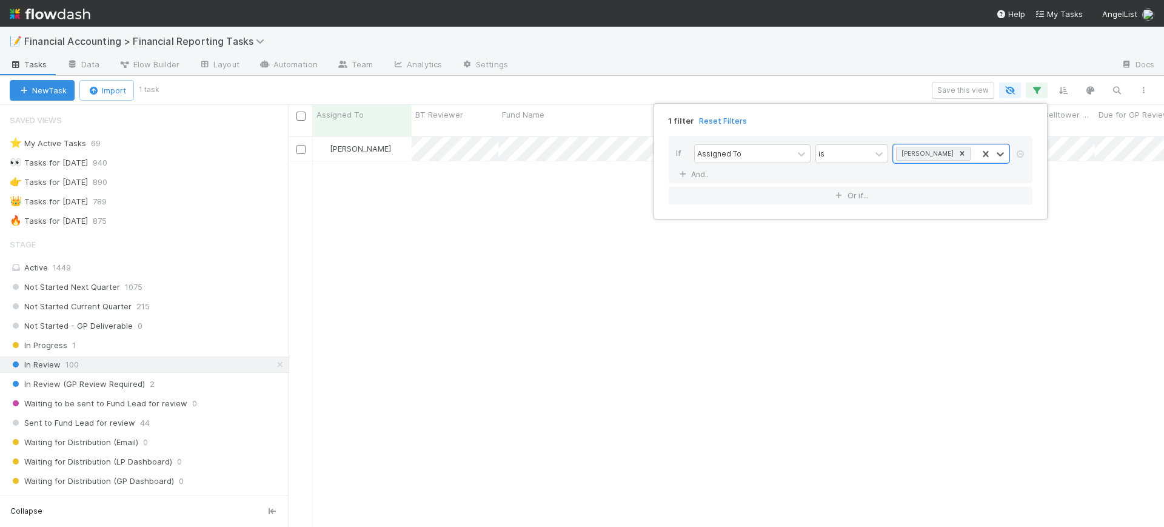
scroll to position [389, 864]
click at [68, 362] on div "1 filter Reset Filters If Assigned To is [PERSON_NAME] And.. Or if..." at bounding box center [582, 263] width 1164 height 527
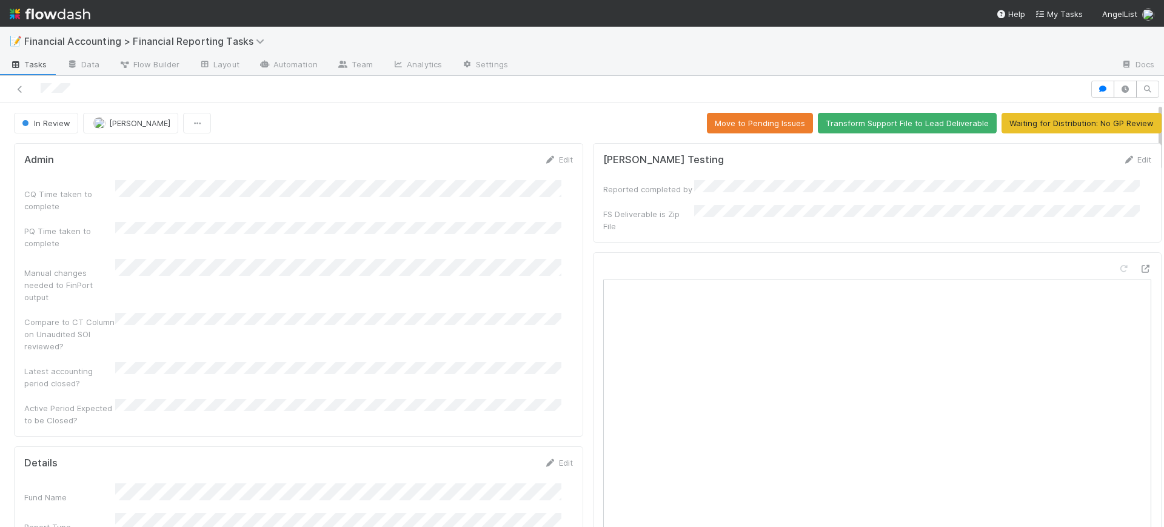
drag, startPoint x: 1147, startPoint y: 175, endPoint x: 1137, endPoint y: 70, distance: 105.3
click at [1137, 70] on div "📝 Financial Accounting > Financial Reporting Tasks Tasks Data Flow Builder Layo…" at bounding box center [582, 277] width 1164 height 500
click at [1016, 125] on button "Waiting for Distribution: No GP Review" at bounding box center [1081, 123] width 160 height 21
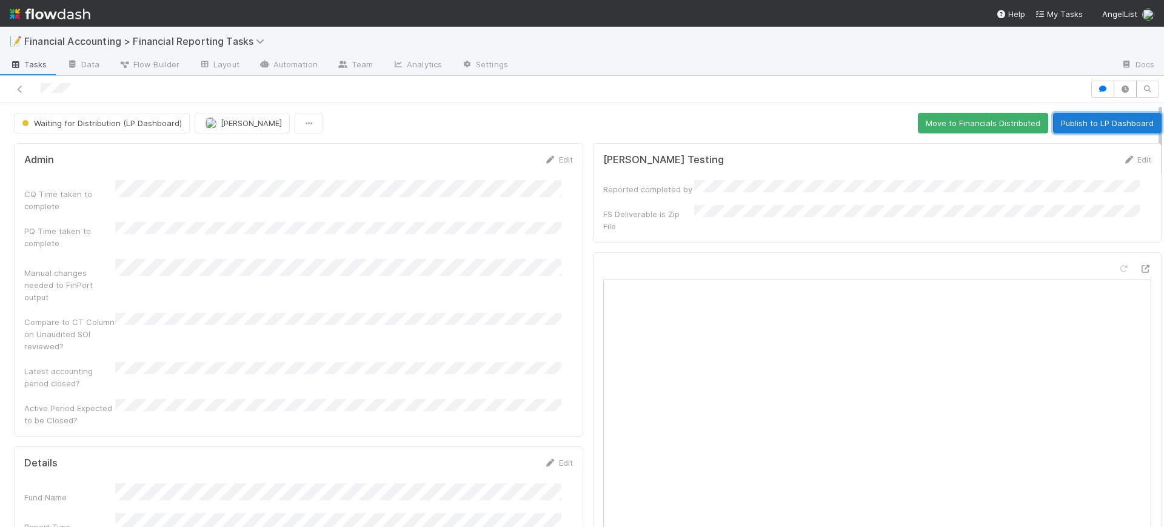
click at [1097, 118] on button "Publish to LP Dashboard" at bounding box center [1107, 123] width 108 height 21
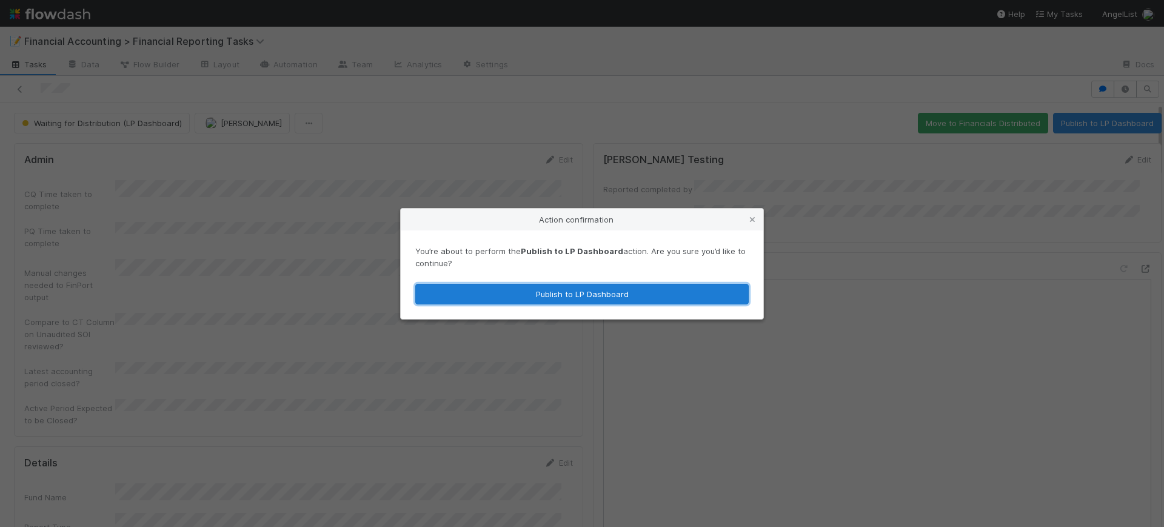
click at [639, 299] on button "Publish to LP Dashboard" at bounding box center [581, 294] width 333 height 21
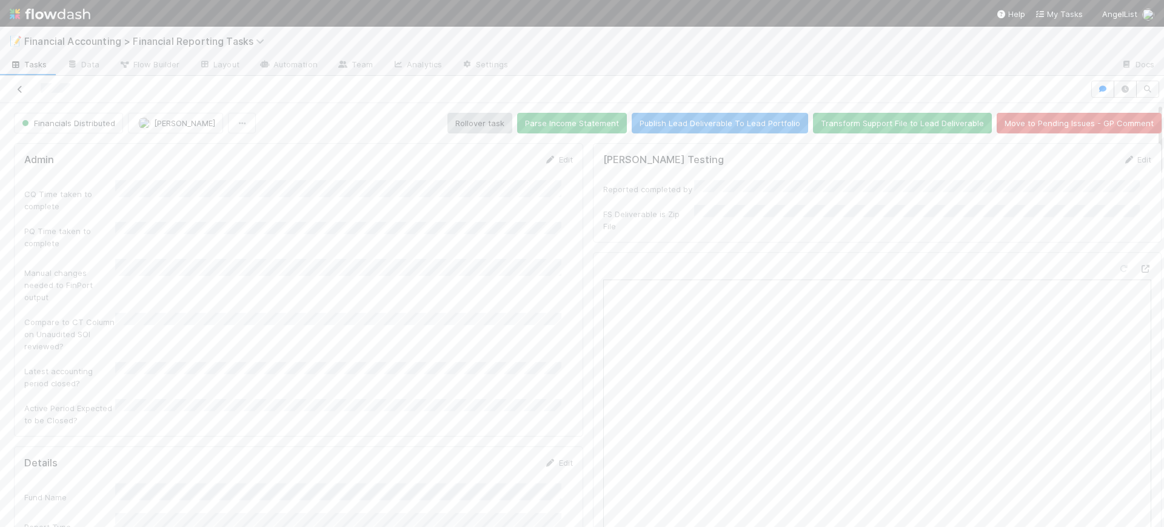
click at [21, 87] on icon at bounding box center [20, 89] width 12 height 8
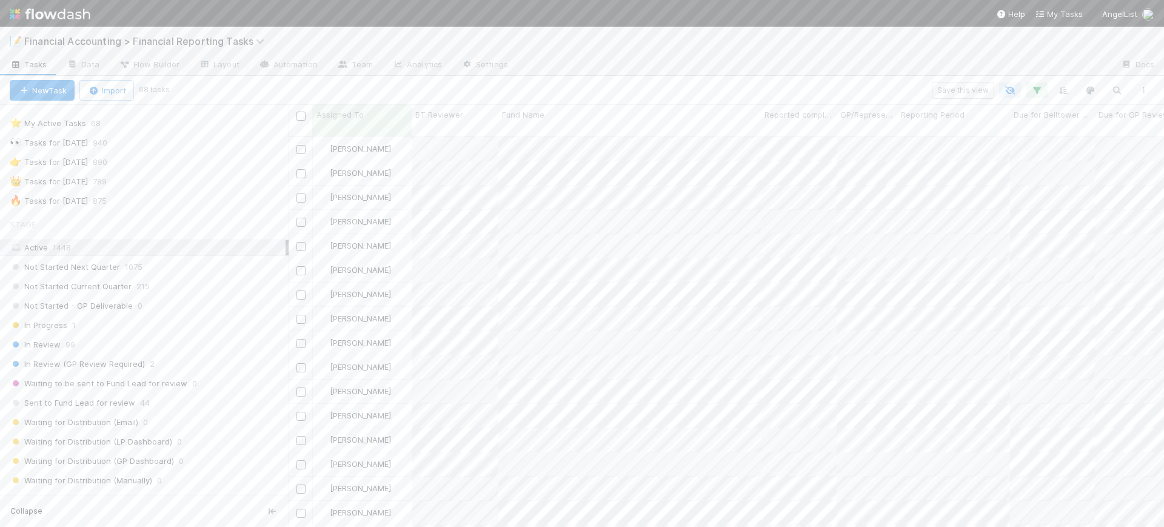
scroll to position [23, 0]
click at [130, 281] on div "Not Started Current Quarter 215" at bounding box center [149, 283] width 279 height 15
